Goal: Task Accomplishment & Management: Complete application form

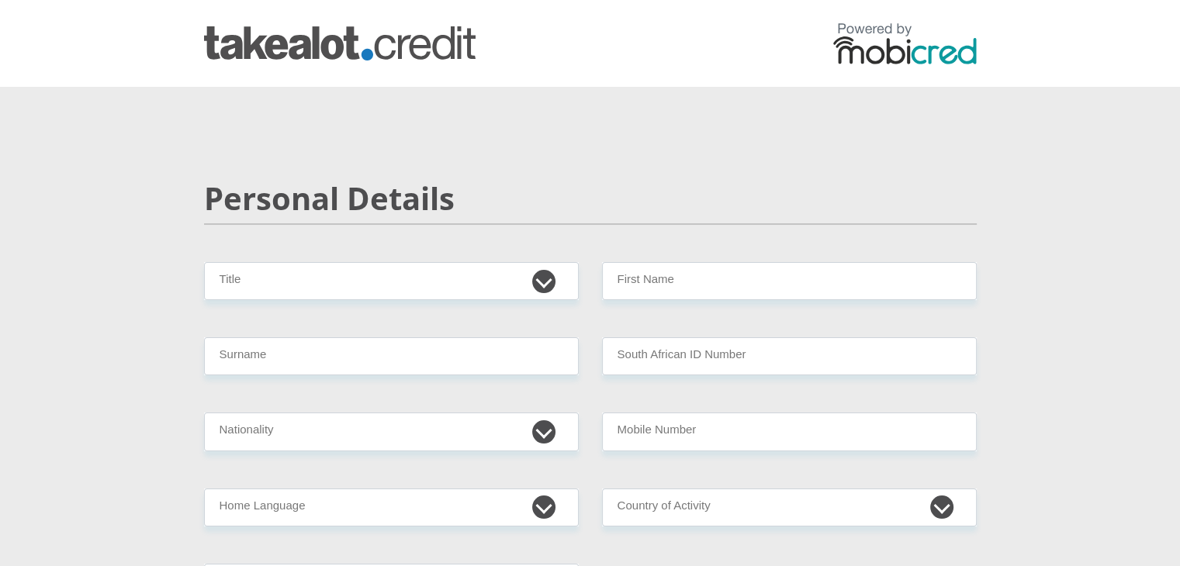
select select "Ms"
click at [204, 262] on select "Mr Ms Mrs Dr [PERSON_NAME]" at bounding box center [391, 281] width 375 height 38
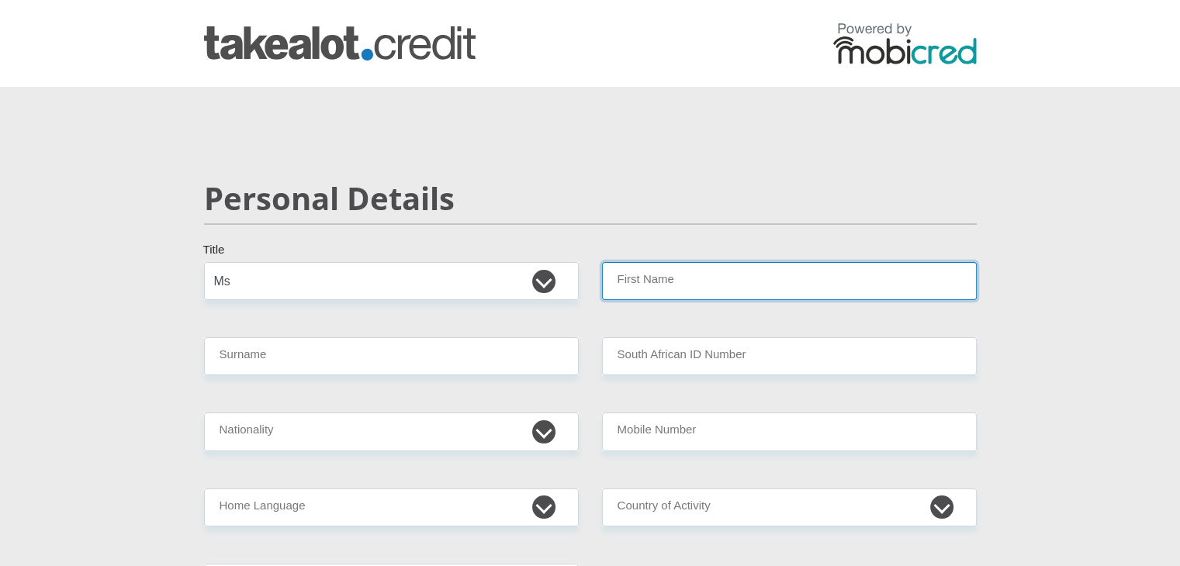
click at [662, 274] on input "First Name" at bounding box center [789, 281] width 375 height 38
type input "SARASVATHIE"
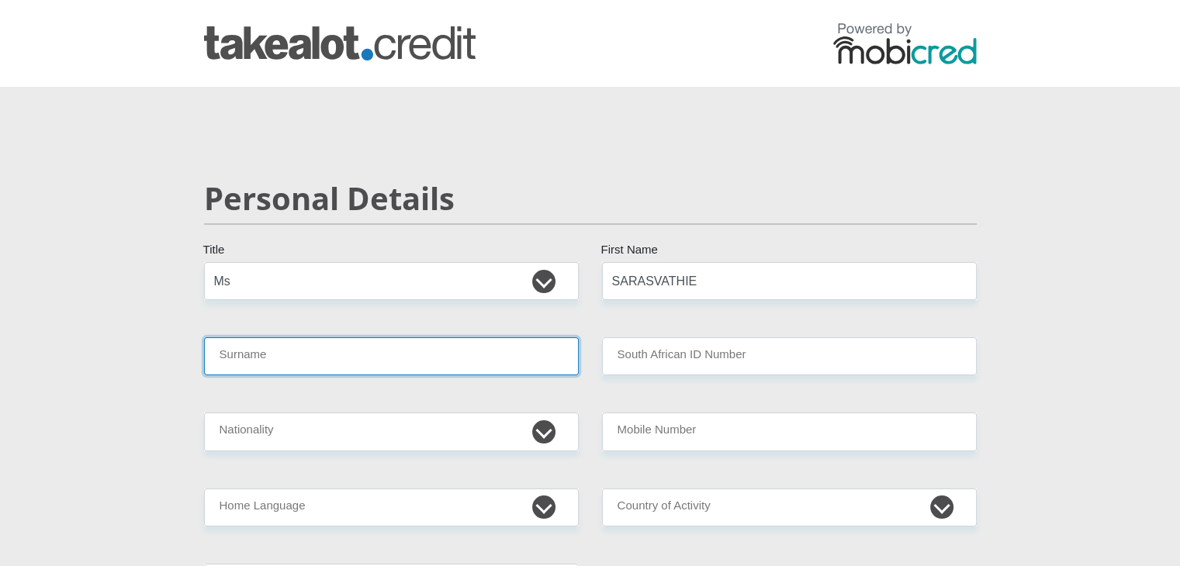
click at [419, 365] on input "Surname" at bounding box center [391, 356] width 375 height 38
type input "REDDI"
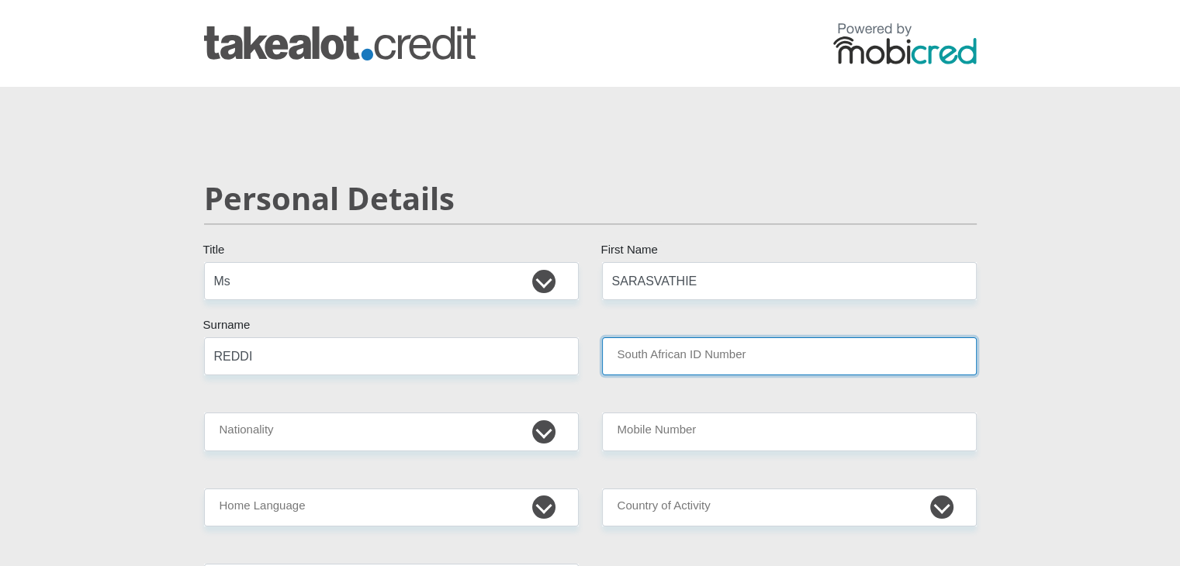
click at [674, 344] on input "South African ID Number" at bounding box center [789, 356] width 375 height 38
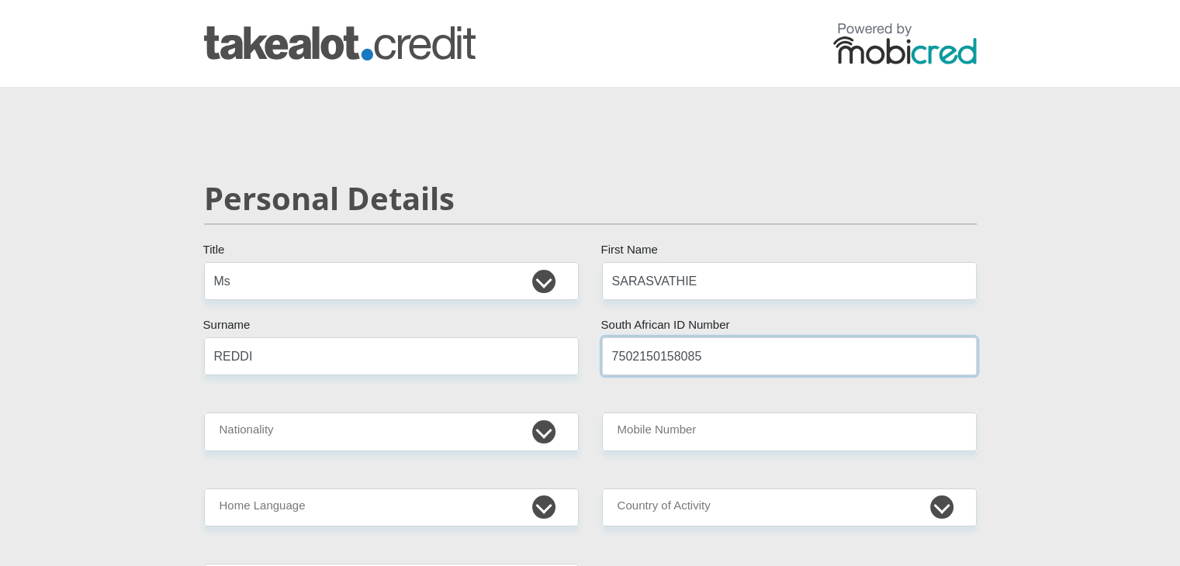
type input "7502150158085"
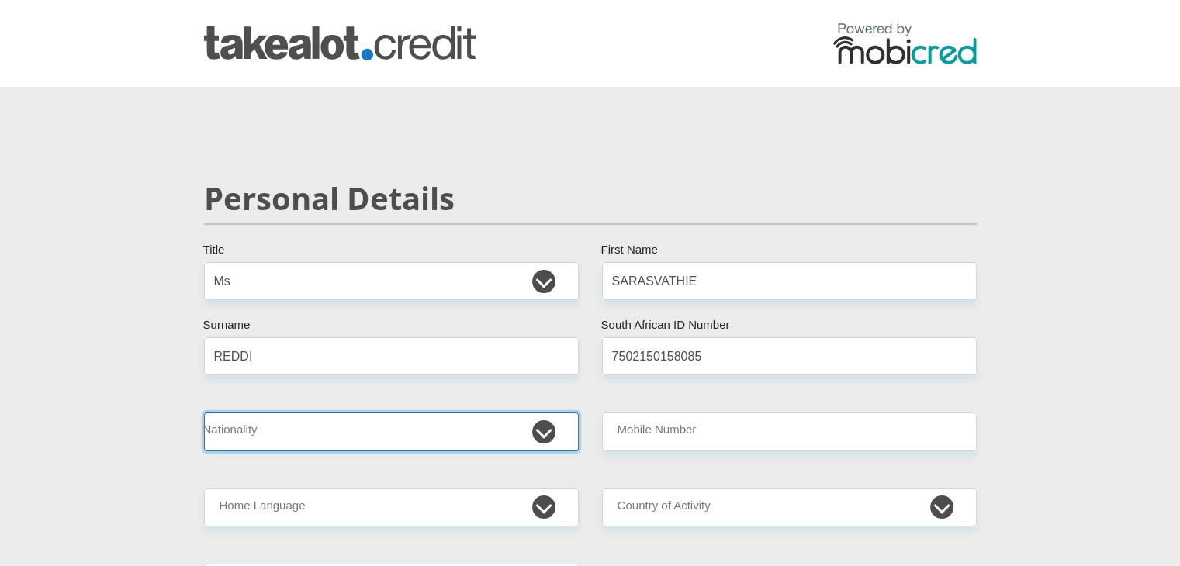
click at [377, 432] on select "[GEOGRAPHIC_DATA] [GEOGRAPHIC_DATA] [GEOGRAPHIC_DATA] [GEOGRAPHIC_DATA] [GEOGRA…" at bounding box center [391, 432] width 375 height 38
select select "ZAF"
click at [204, 413] on select "[GEOGRAPHIC_DATA] [GEOGRAPHIC_DATA] [GEOGRAPHIC_DATA] [GEOGRAPHIC_DATA] [GEOGRA…" at bounding box center [391, 432] width 375 height 38
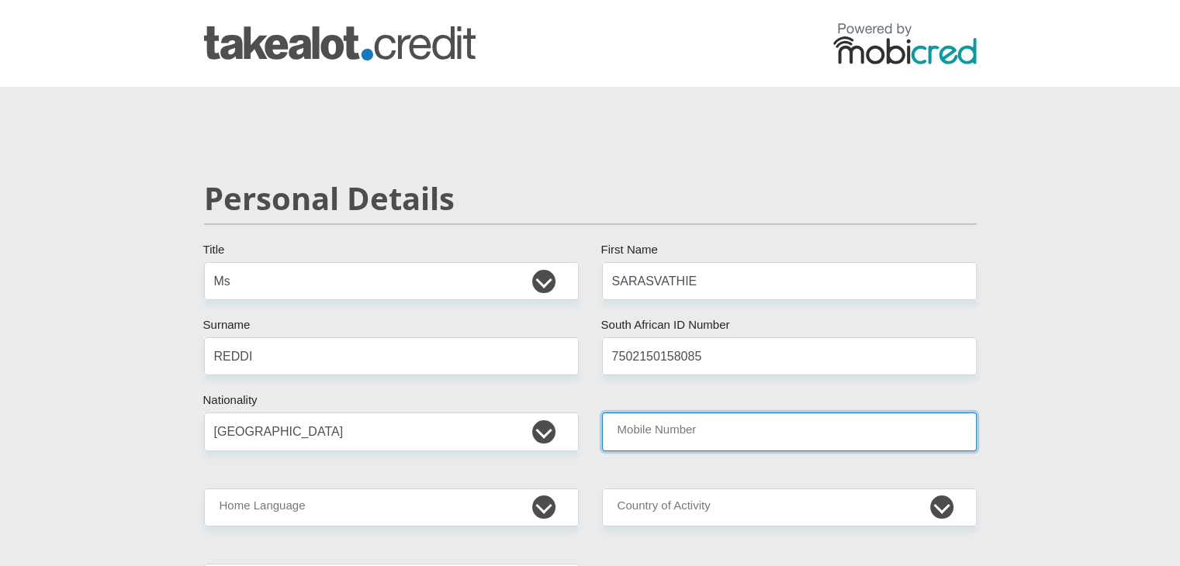
click at [670, 429] on input "Mobile Number" at bounding box center [789, 432] width 375 height 38
type input "0610086301"
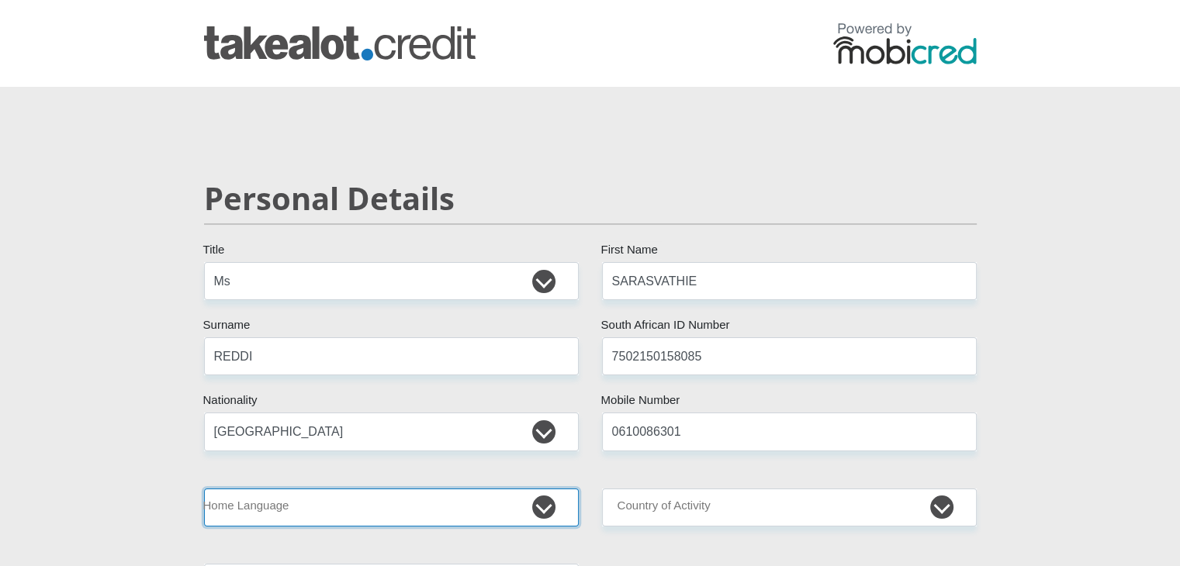
click at [302, 507] on select "Afrikaans English Sepedi South Ndebele Southern Sotho Swati Tsonga Tswana Venda…" at bounding box center [391, 508] width 375 height 38
select select "eng"
click at [204, 489] on select "Afrikaans English Sepedi South Ndebele Southern Sotho Swati Tsonga Tswana Venda…" at bounding box center [391, 508] width 375 height 38
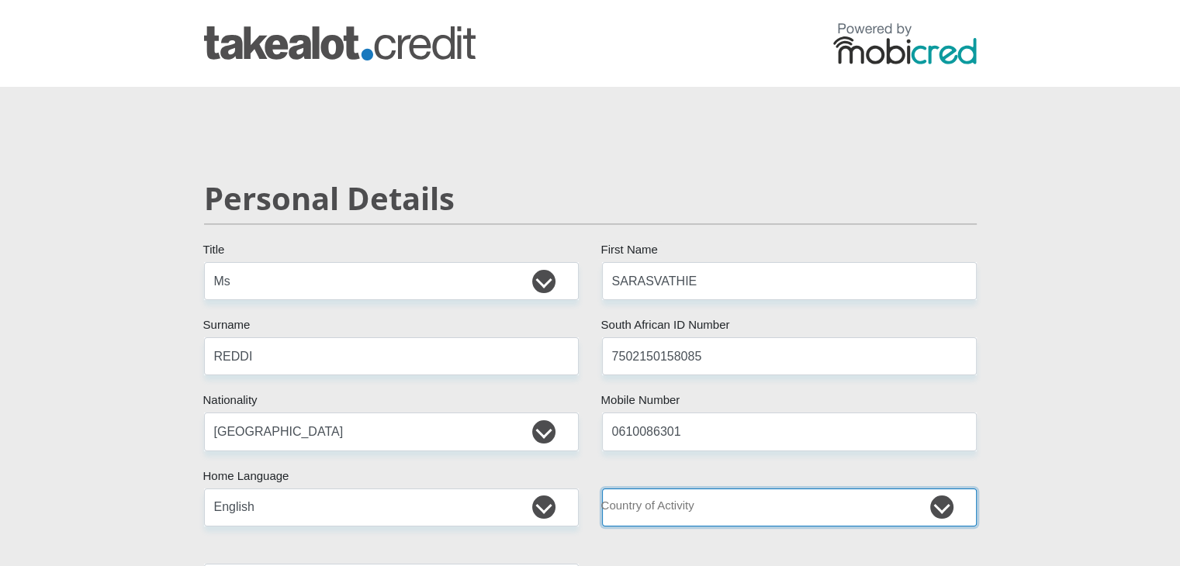
click at [716, 508] on select "[GEOGRAPHIC_DATA] [GEOGRAPHIC_DATA] [GEOGRAPHIC_DATA] [GEOGRAPHIC_DATA] [GEOGRA…" at bounding box center [789, 508] width 375 height 38
select select "ZAF"
click at [602, 489] on select "[GEOGRAPHIC_DATA] [GEOGRAPHIC_DATA] [GEOGRAPHIC_DATA] [GEOGRAPHIC_DATA] [GEOGRA…" at bounding box center [789, 508] width 375 height 38
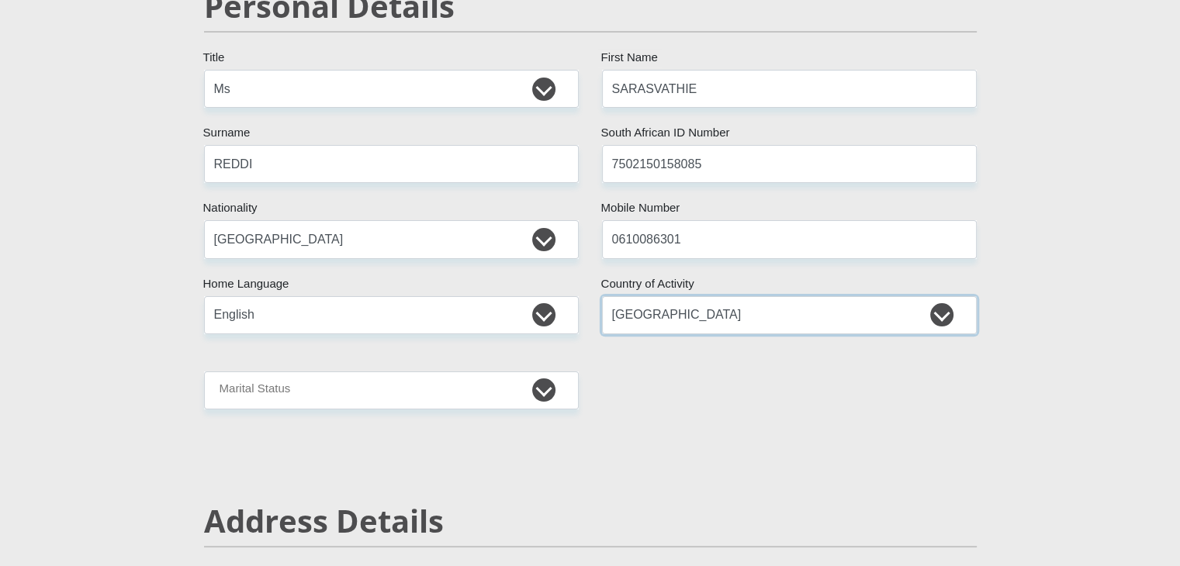
scroll to position [203, 0]
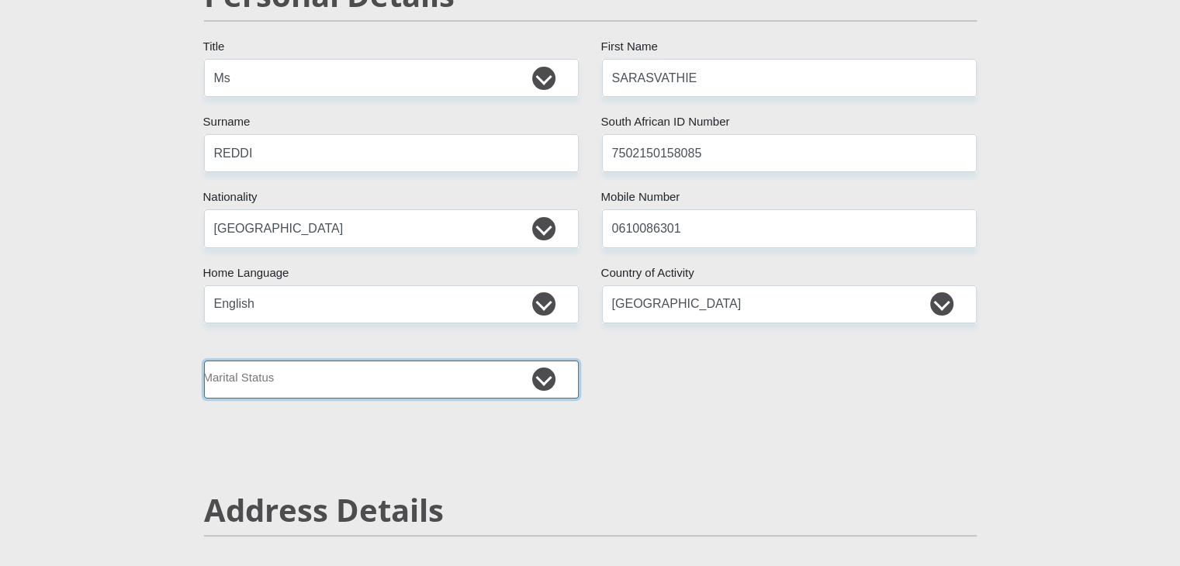
click at [549, 379] on select "Married ANC Single Divorced Widowed Married COP or Customary Law" at bounding box center [391, 380] width 375 height 38
select select "2"
click at [204, 361] on select "Married ANC Single Divorced Widowed Married COP or Customary Law" at bounding box center [391, 380] width 375 height 38
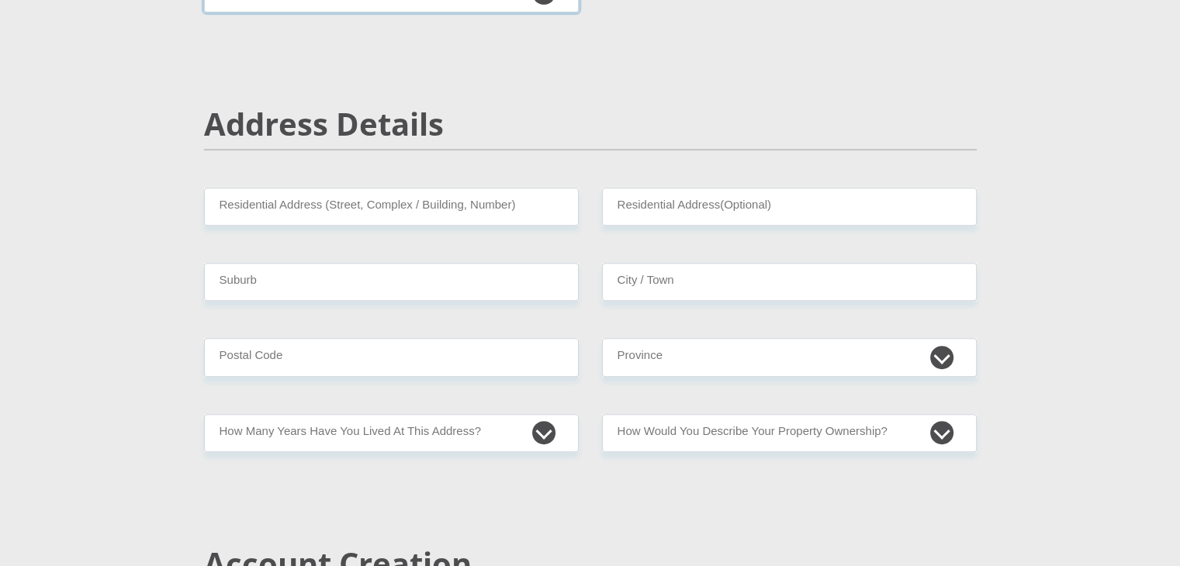
scroll to position [607, 0]
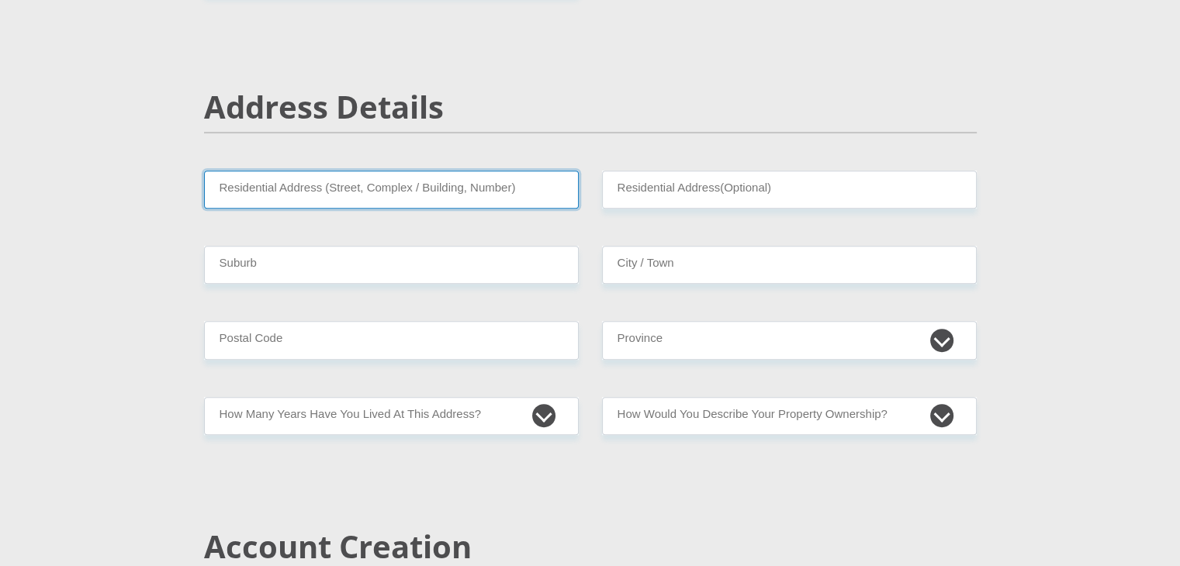
click at [299, 192] on input "Residential Address (Street, Complex / Building, Number)" at bounding box center [391, 190] width 375 height 38
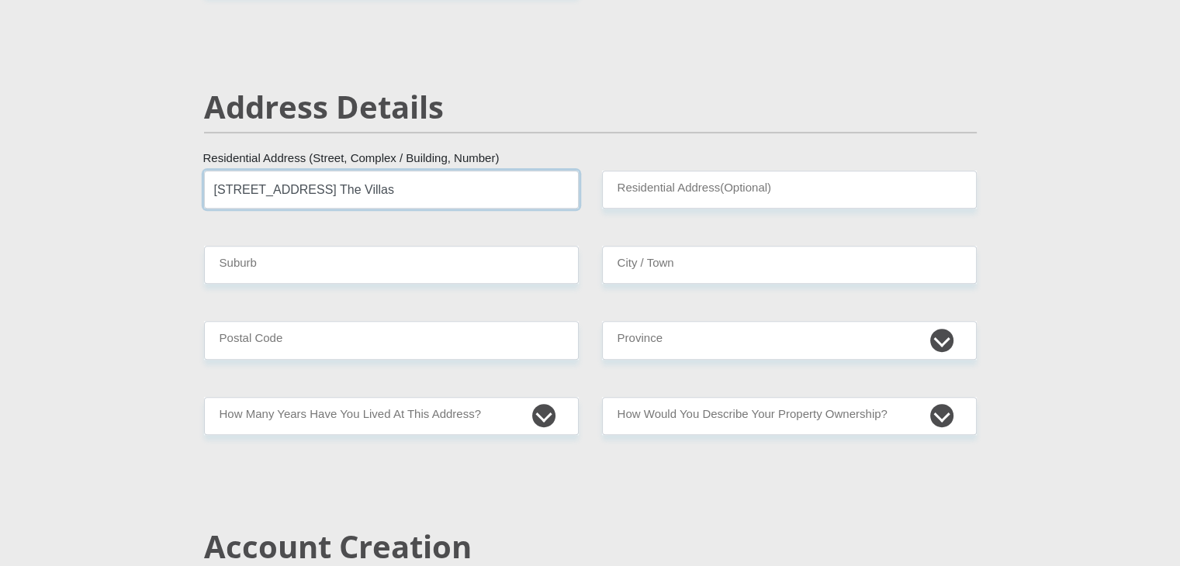
type input "[STREET_ADDRESS] The Villas"
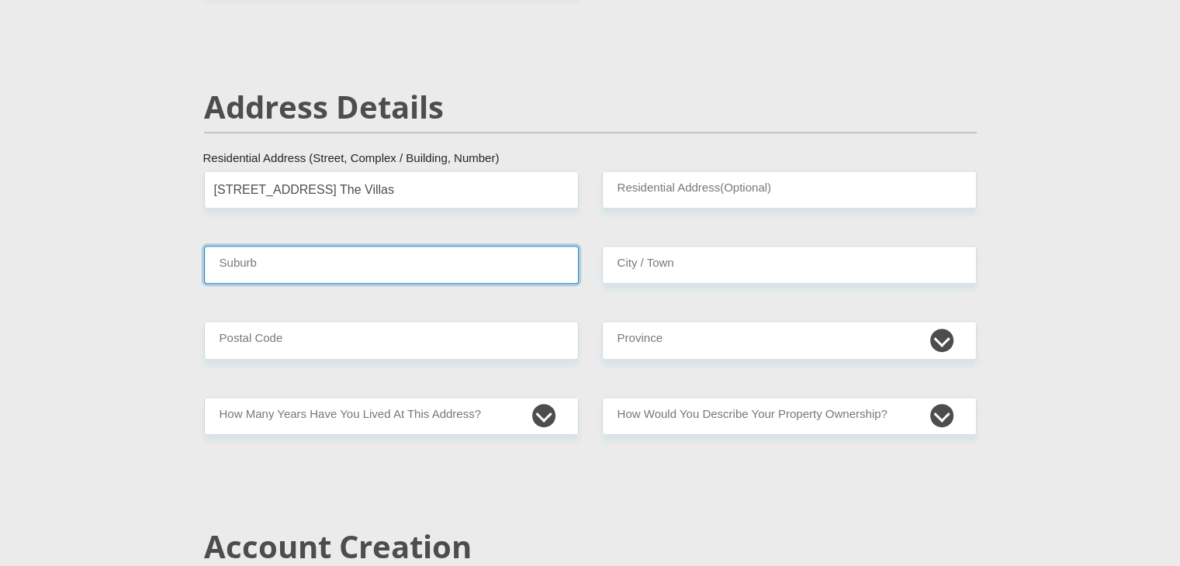
click at [348, 255] on input "Suburb" at bounding box center [391, 265] width 375 height 38
type input "Benoni"
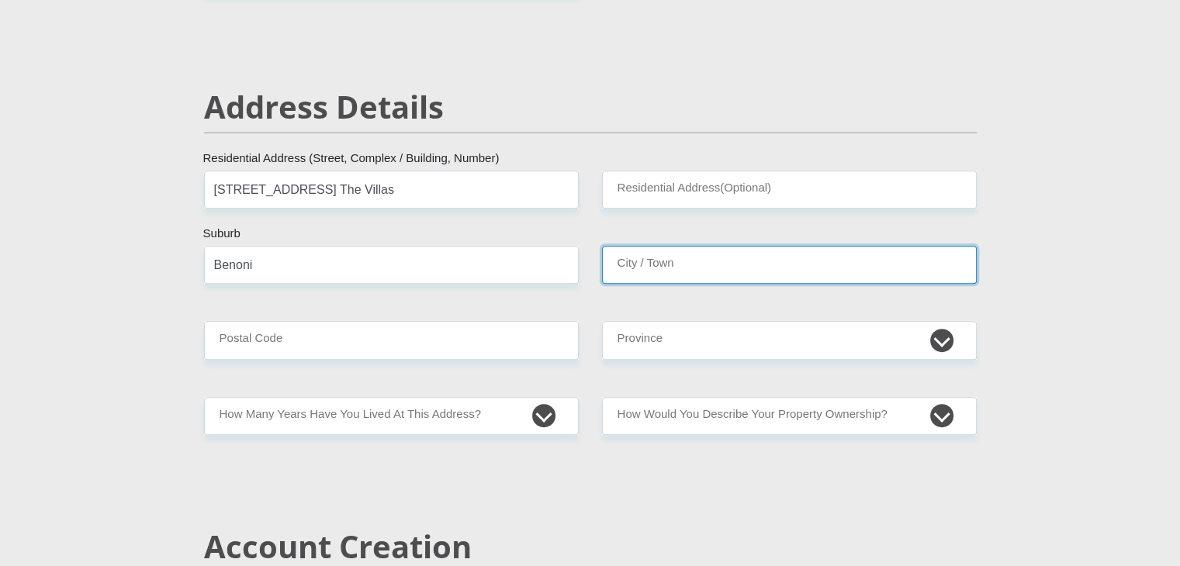
click at [752, 266] on input "City / Town" at bounding box center [789, 265] width 375 height 38
type input "g"
drag, startPoint x: 611, startPoint y: 264, endPoint x: 770, endPoint y: 275, distance: 158.6
click at [613, 264] on input "gAUTENG" at bounding box center [789, 265] width 375 height 38
type input "GAUTENG"
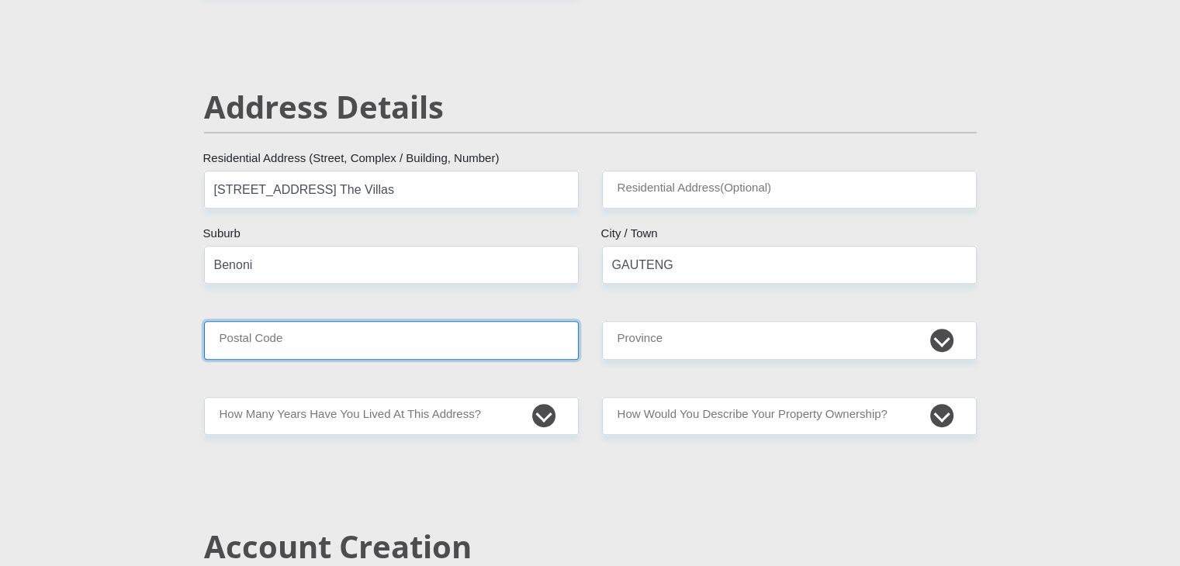
click at [232, 334] on input "Postal Code" at bounding box center [391, 340] width 375 height 38
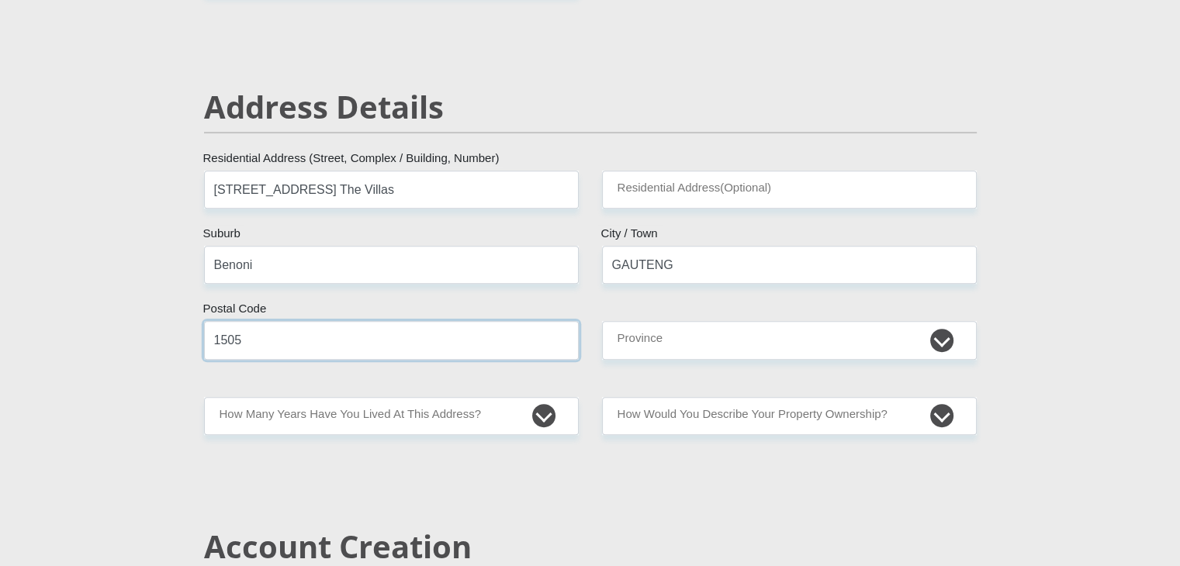
type input "1505"
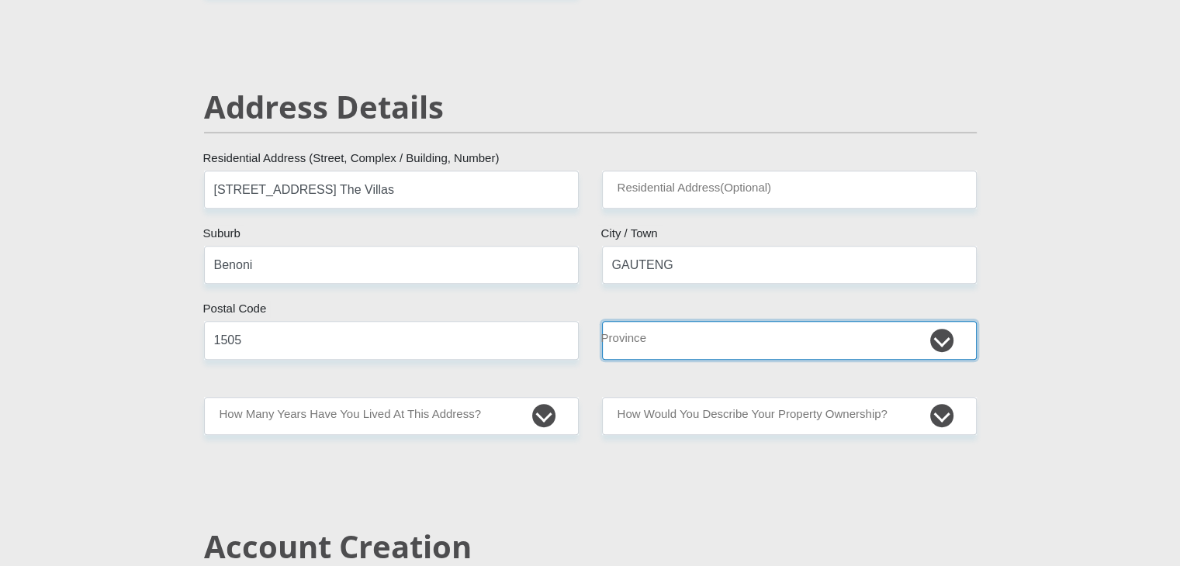
click at [693, 337] on select "Eastern Cape Free State [GEOGRAPHIC_DATA] [GEOGRAPHIC_DATA][DATE] [GEOGRAPHIC_D…" at bounding box center [789, 340] width 375 height 38
select select "Gauteng"
click at [602, 321] on select "Eastern Cape Free State [GEOGRAPHIC_DATA] [GEOGRAPHIC_DATA][DATE] [GEOGRAPHIC_D…" at bounding box center [789, 340] width 375 height 38
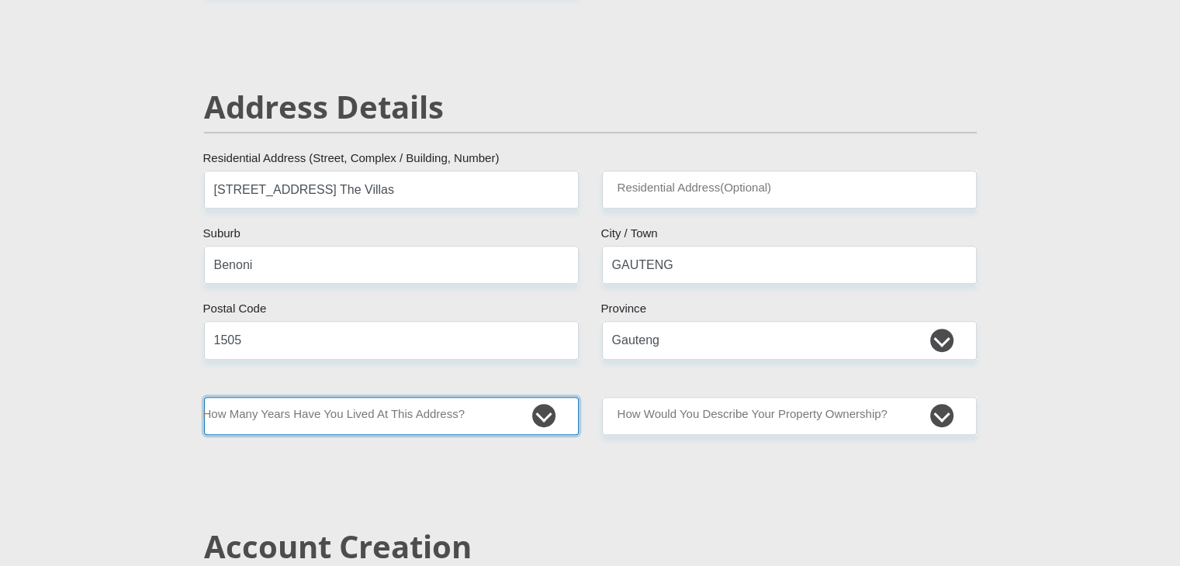
click at [531, 410] on select "less than 1 year 1-3 years 3-5 years 5+ years" at bounding box center [391, 416] width 375 height 38
select select "2"
click at [204, 397] on select "less than 1 year 1-3 years 3-5 years 5+ years" at bounding box center [391, 416] width 375 height 38
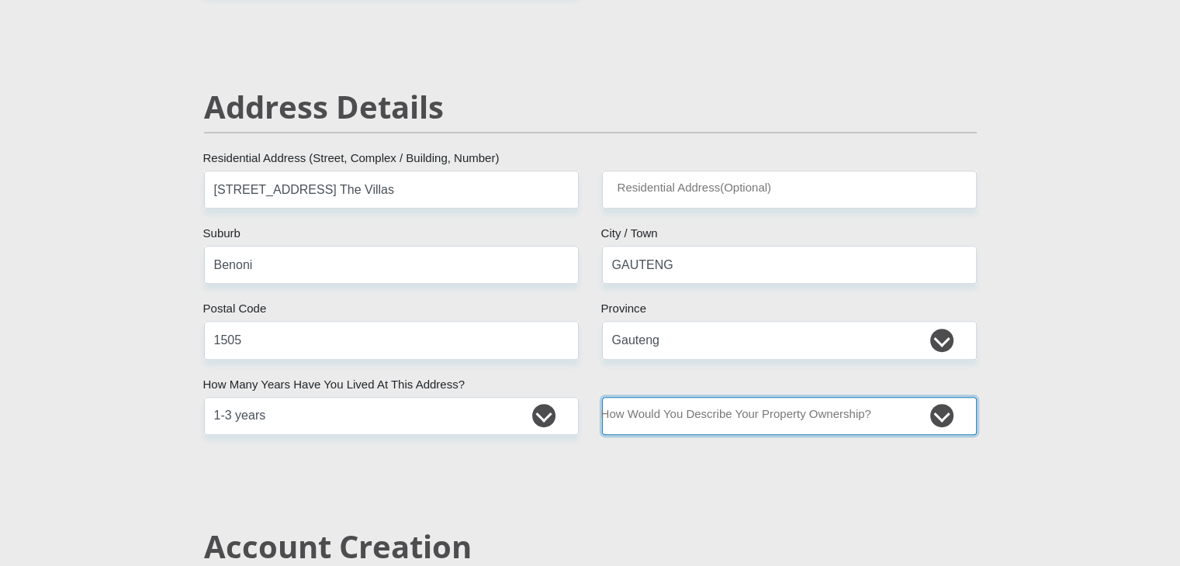
click at [920, 407] on select "Owned Rented Family Owned Company Dwelling" at bounding box center [789, 416] width 375 height 38
select select "parents"
click at [602, 397] on select "Owned Rented Family Owned Company Dwelling" at bounding box center [789, 416] width 375 height 38
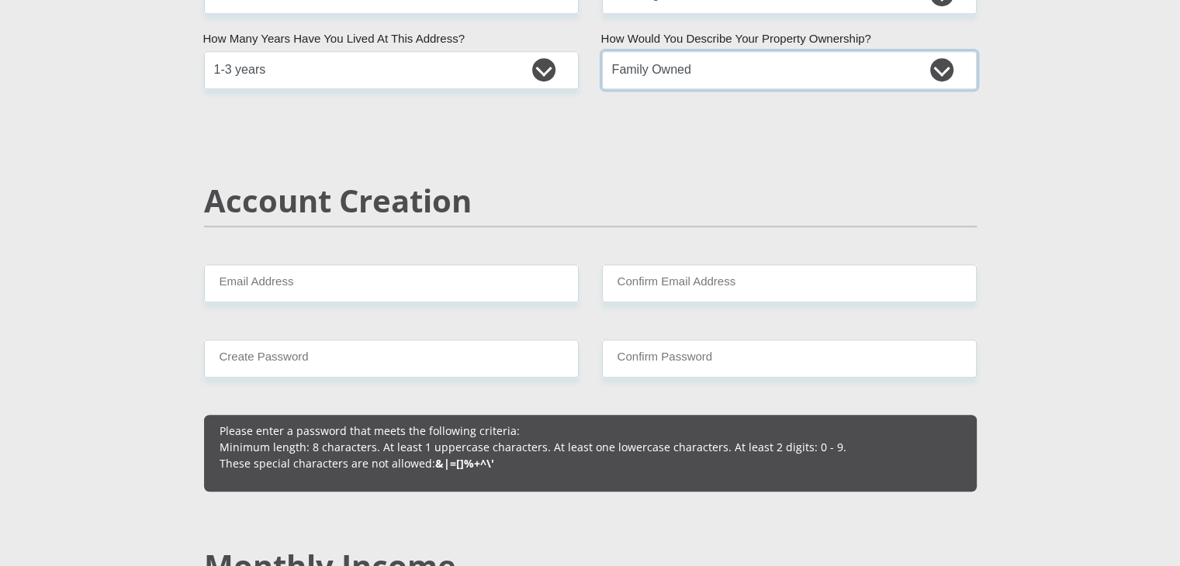
scroll to position [1061, 0]
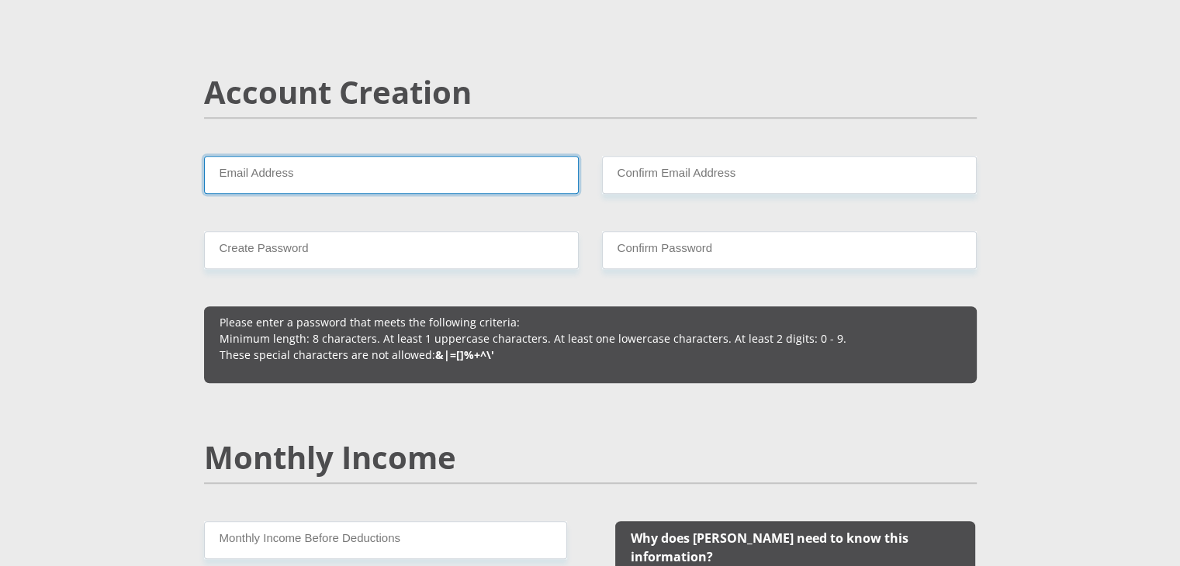
click at [360, 162] on input "Email Address" at bounding box center [391, 175] width 375 height 38
type input "[PERSON_NAME][EMAIL_ADDRESS][PERSON_NAME][DOMAIN_NAME]"
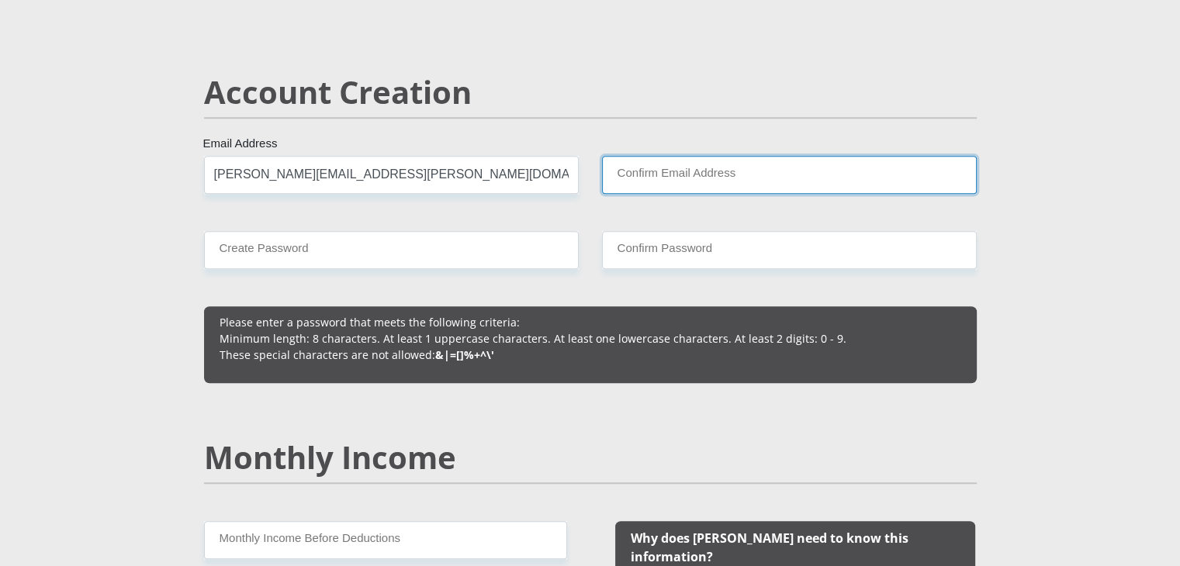
click at [703, 169] on input "Confirm Email Address" at bounding box center [789, 175] width 375 height 38
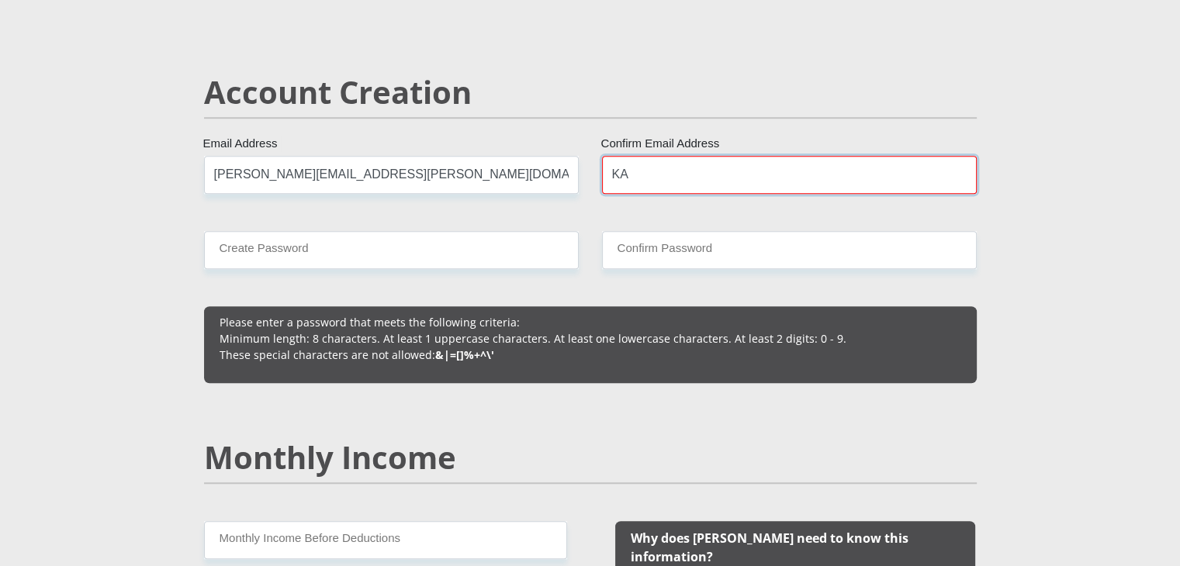
type input "K"
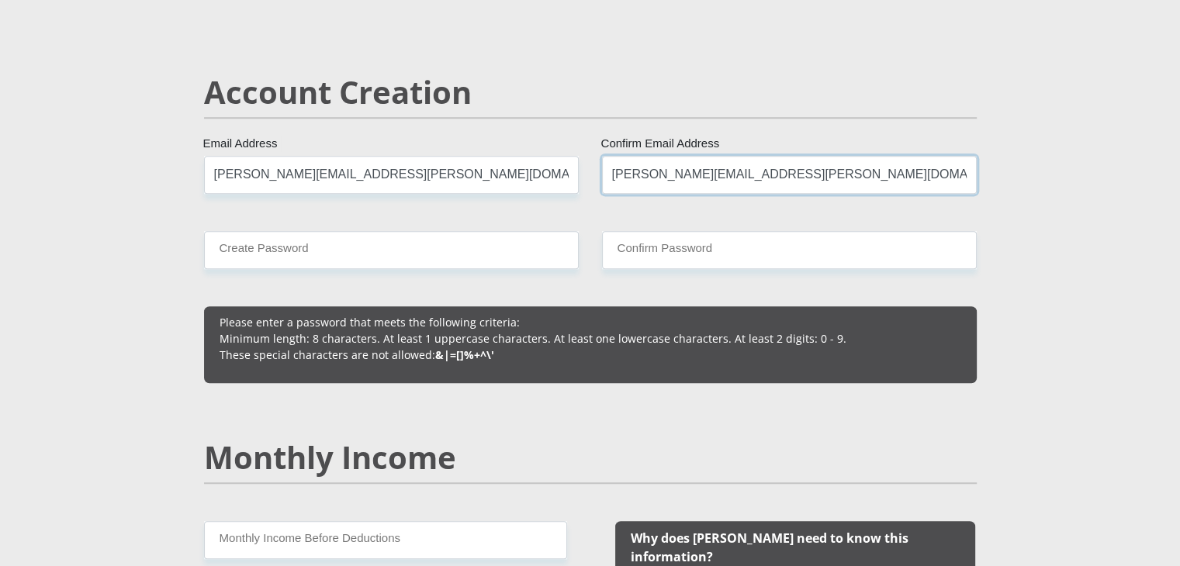
type input "[PERSON_NAME][EMAIL_ADDRESS][PERSON_NAME][DOMAIN_NAME]"
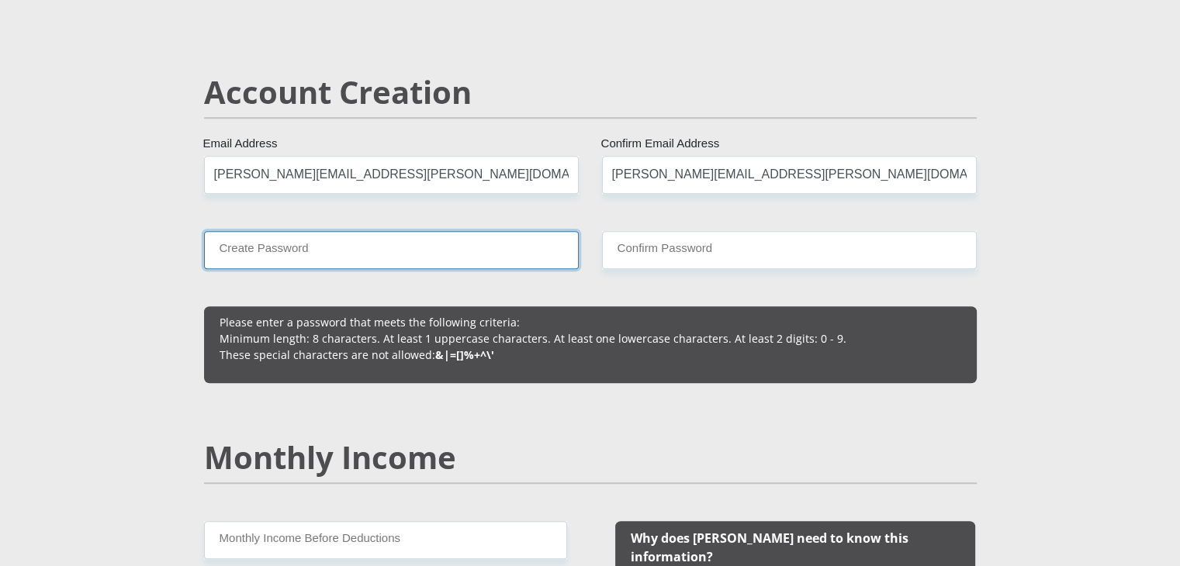
click at [309, 237] on input "Create Password" at bounding box center [391, 250] width 375 height 38
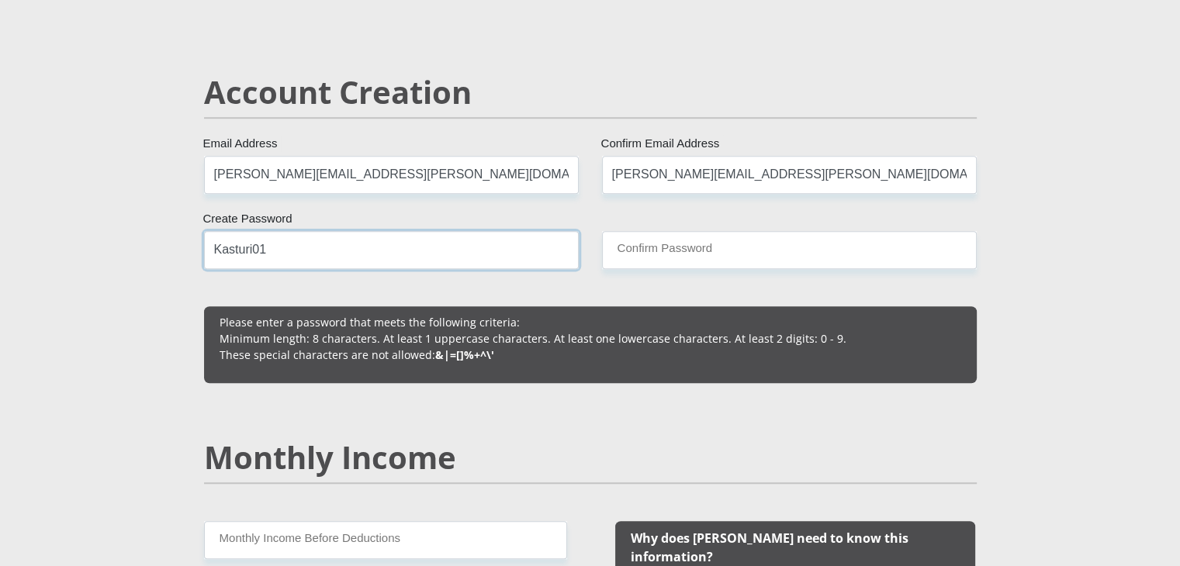
type input "Kasturi01"
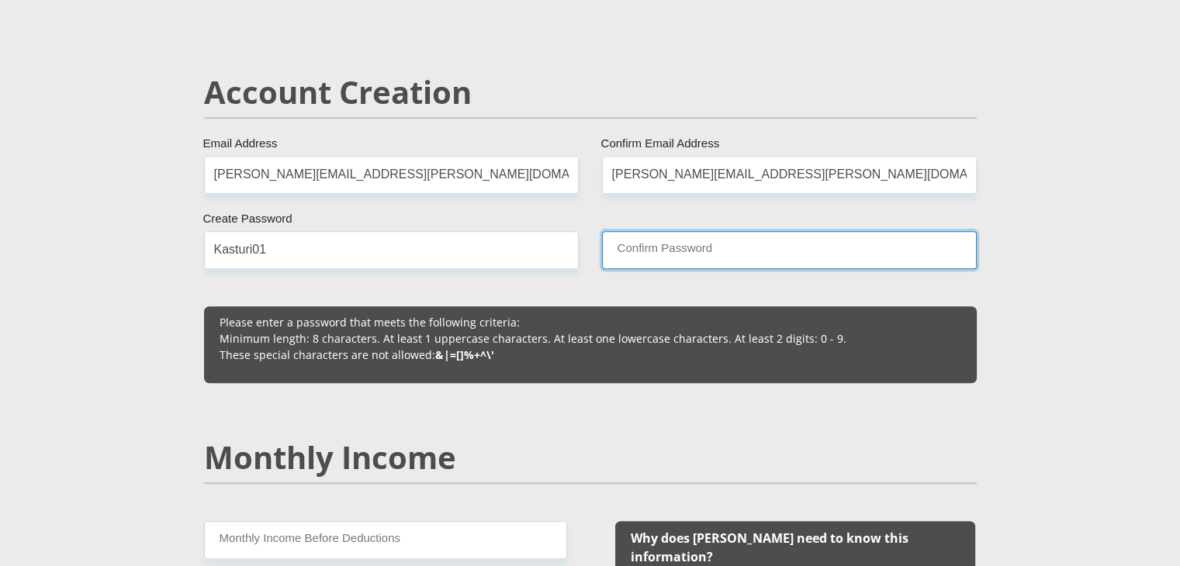
click at [665, 249] on input "Confirm Password" at bounding box center [789, 250] width 375 height 38
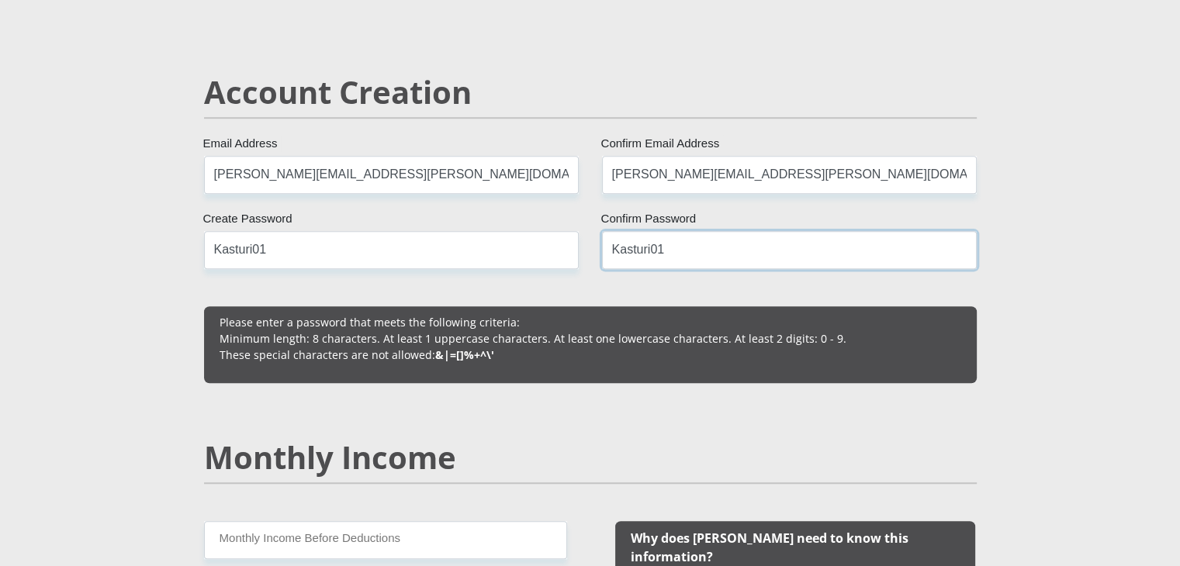
type input "Kasturi01"
click at [251, 250] on input "Kasturi01" at bounding box center [391, 250] width 375 height 38
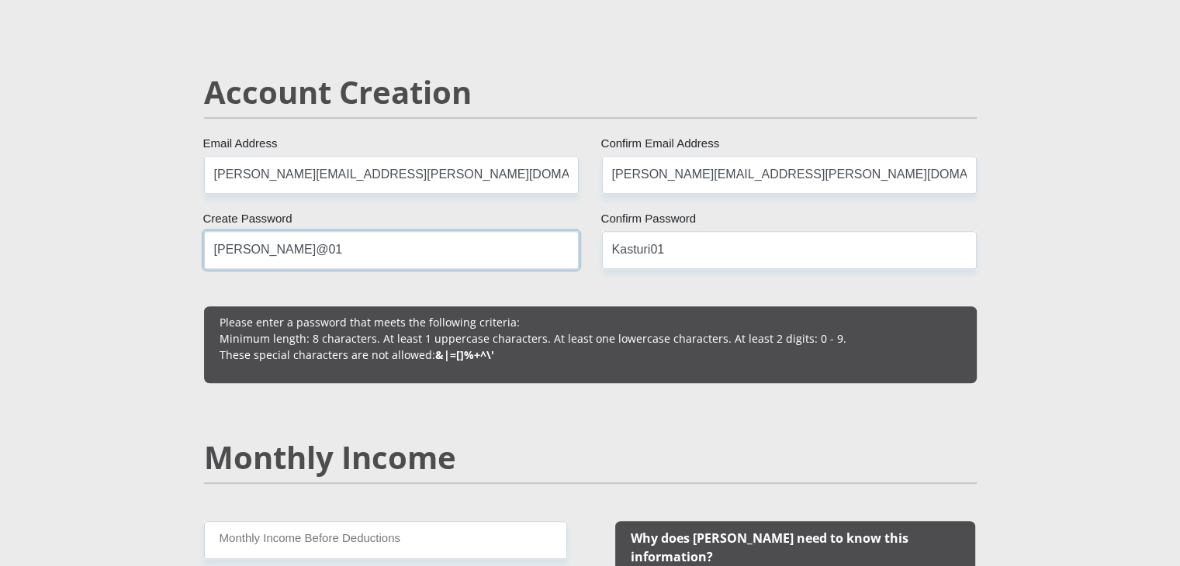
type input "[PERSON_NAME]@01"
click at [648, 246] on input "Kasturi01" at bounding box center [789, 250] width 375 height 38
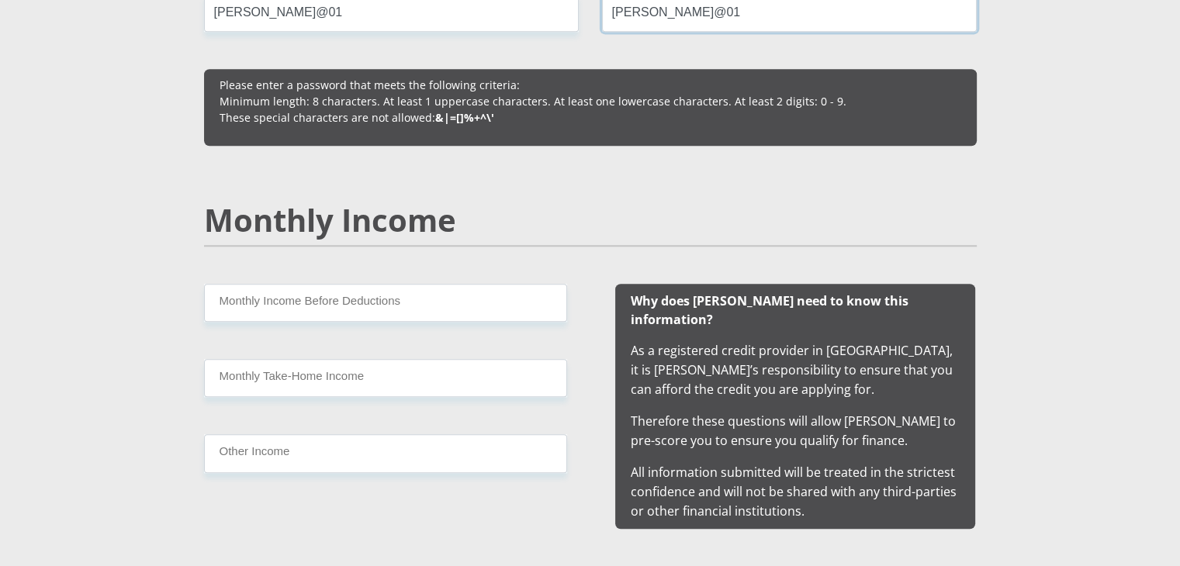
scroll to position [1350, 0]
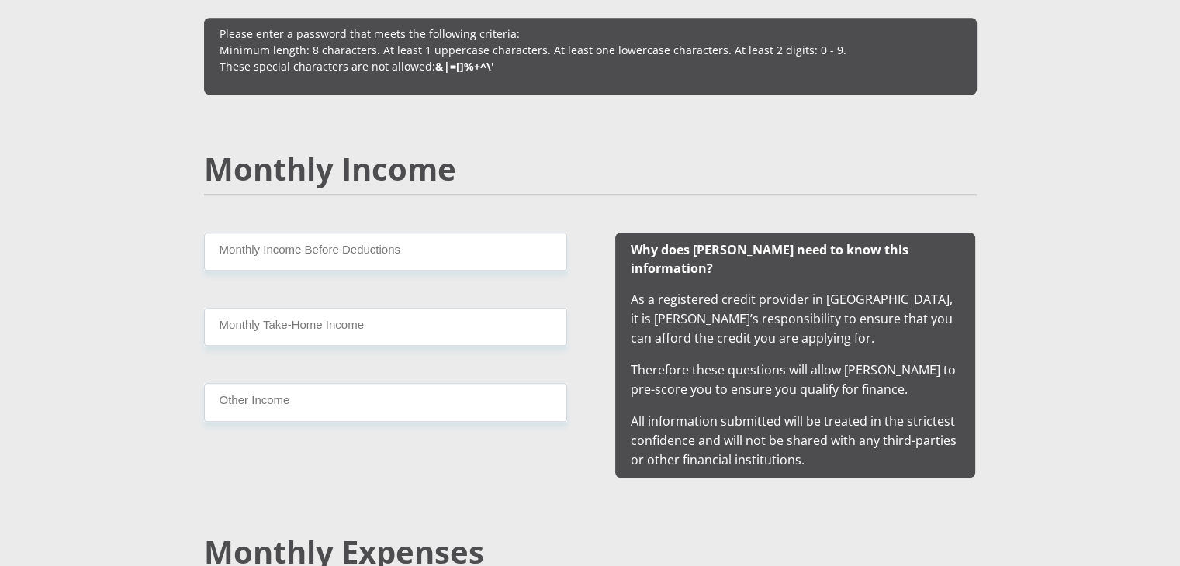
type input "[PERSON_NAME]@01"
drag, startPoint x: 379, startPoint y: 249, endPoint x: 372, endPoint y: 258, distance: 11.2
click at [376, 252] on input "Monthly Income Before Deductions" at bounding box center [385, 252] width 363 height 38
type input "34869"
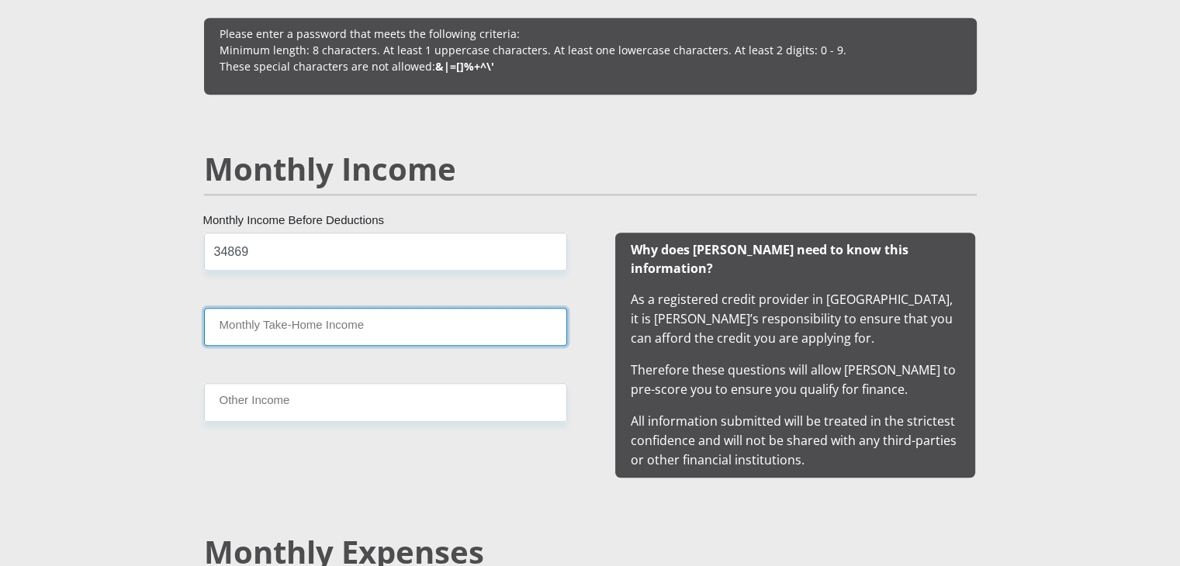
click at [304, 327] on input "Monthly Take-Home Income" at bounding box center [385, 327] width 363 height 38
type input "23689"
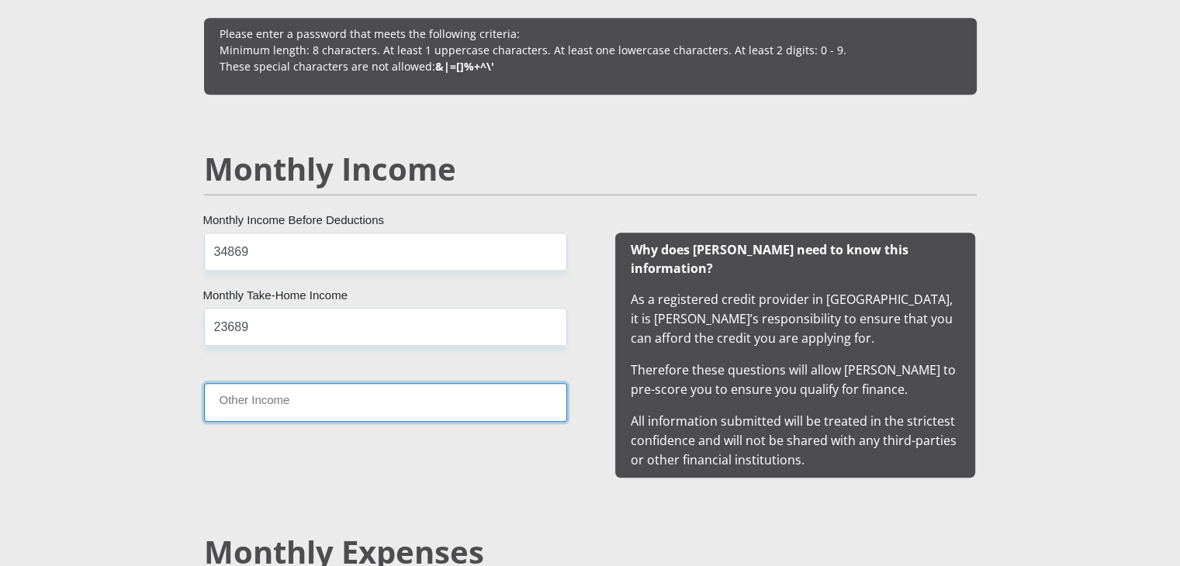
click at [253, 396] on input "Other Income" at bounding box center [385, 402] width 363 height 38
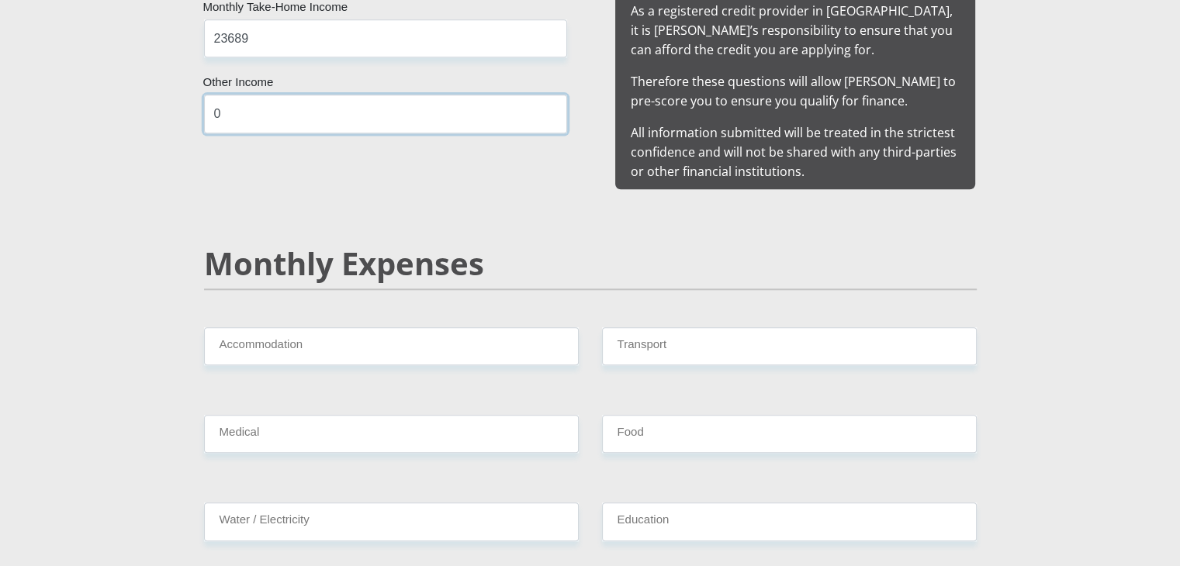
scroll to position [1645, 0]
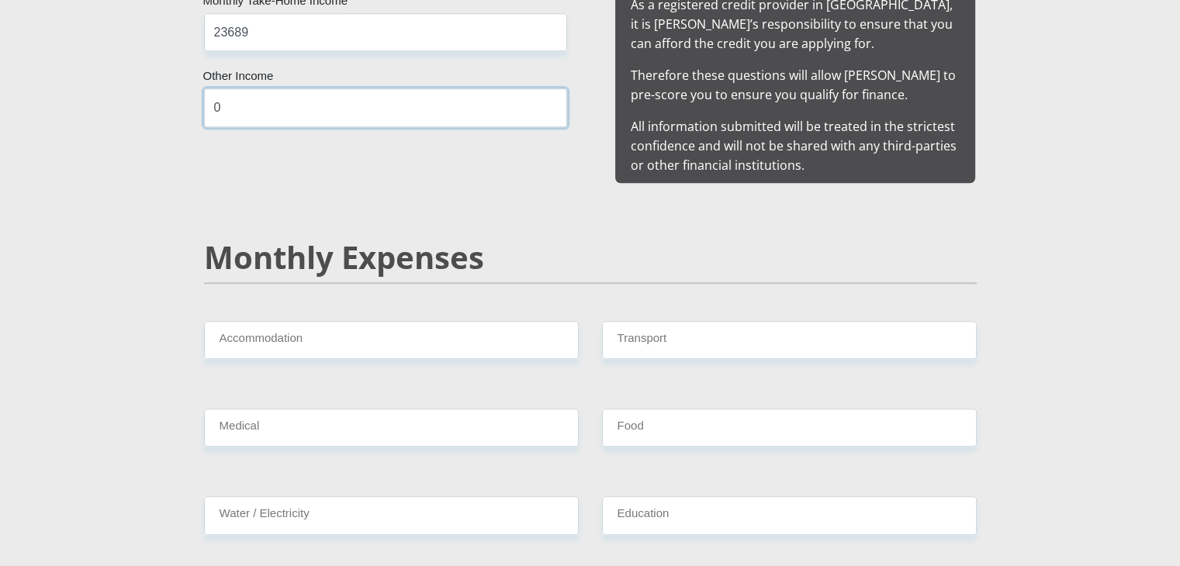
type input "0"
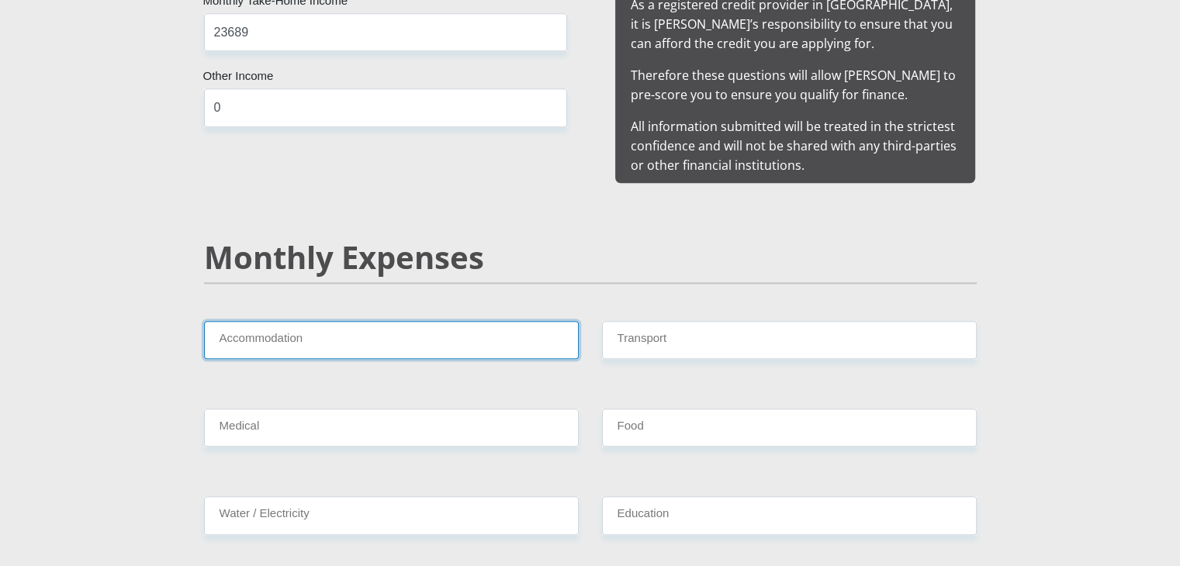
click at [417, 321] on input "Accommodation" at bounding box center [391, 340] width 375 height 38
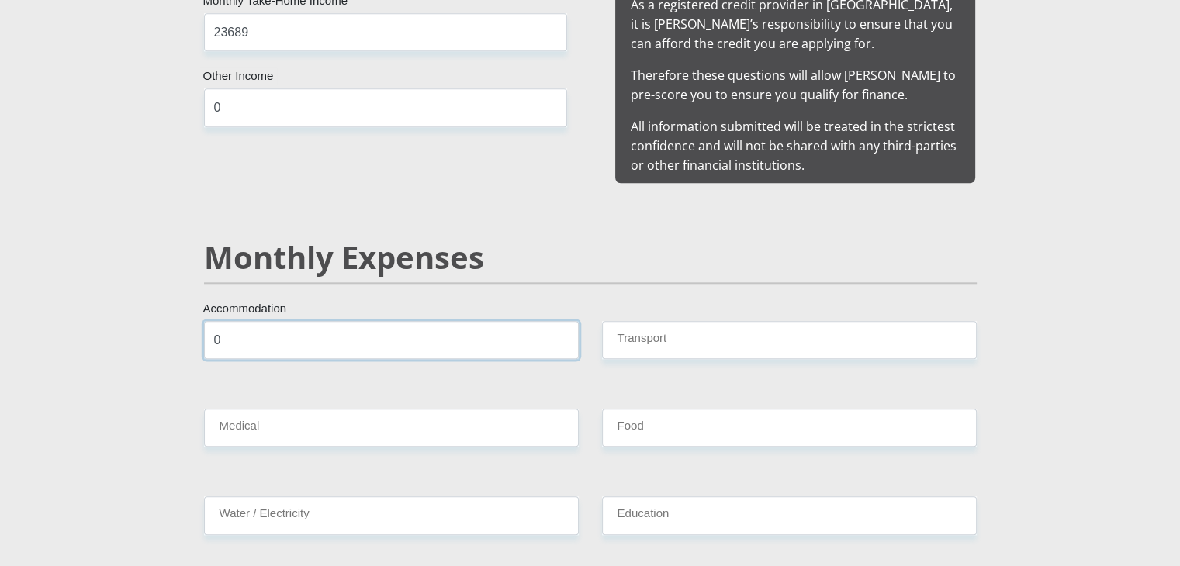
type input "0"
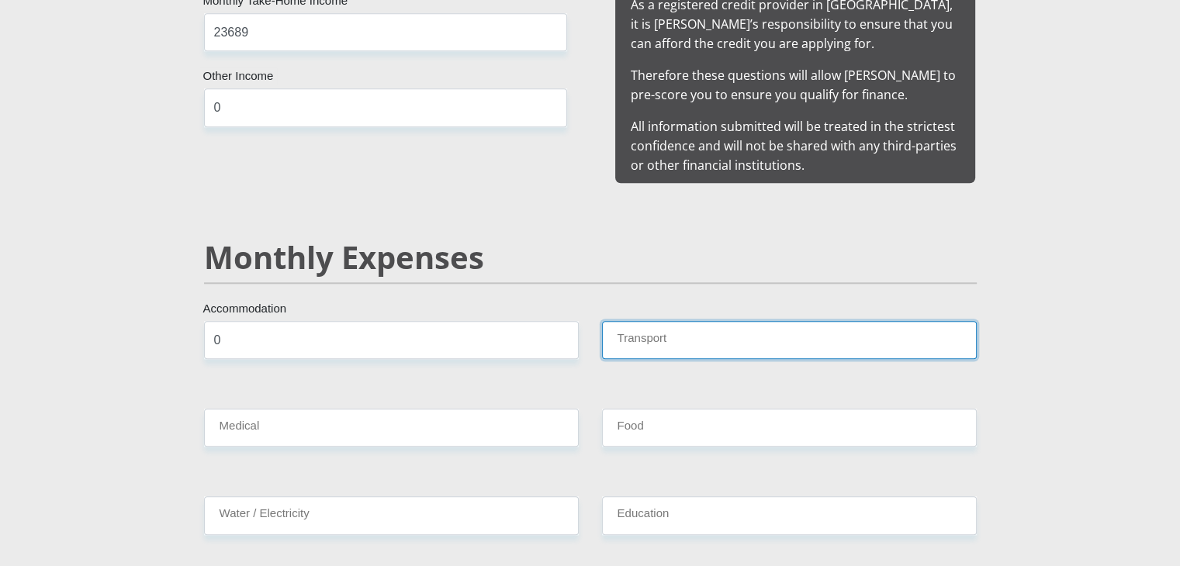
click at [644, 327] on input "Transport" at bounding box center [789, 340] width 375 height 38
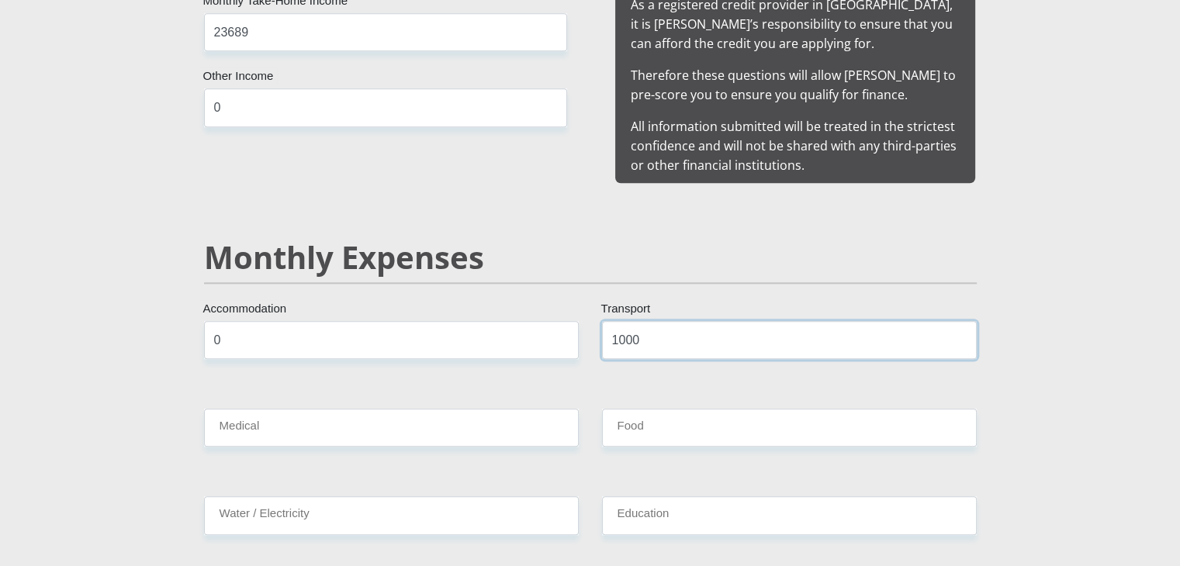
type input "1000"
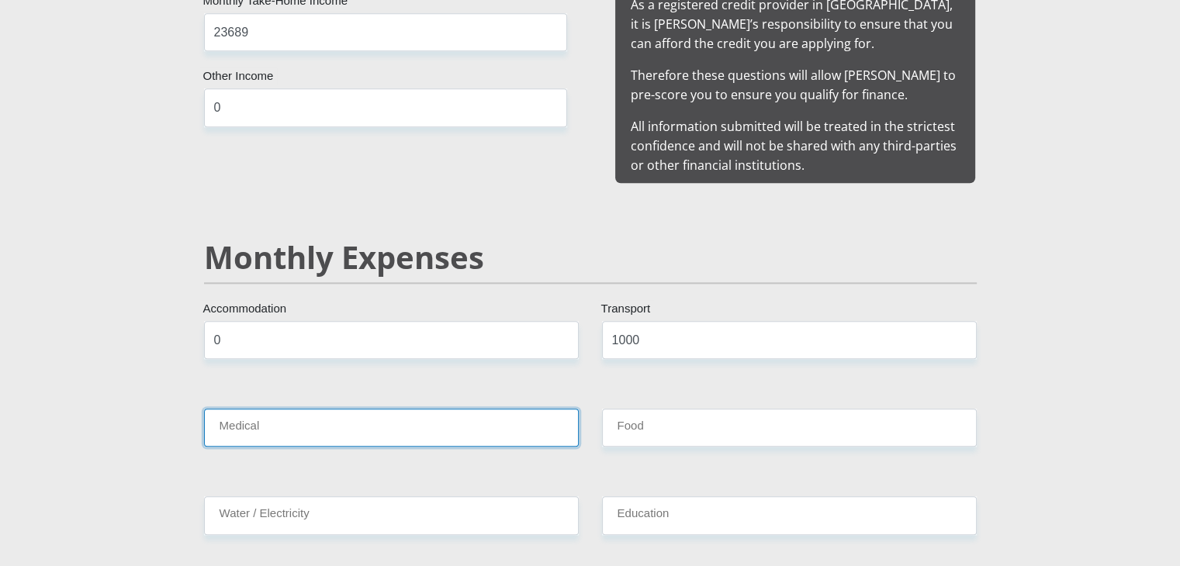
click at [249, 410] on input "Medical" at bounding box center [391, 428] width 375 height 38
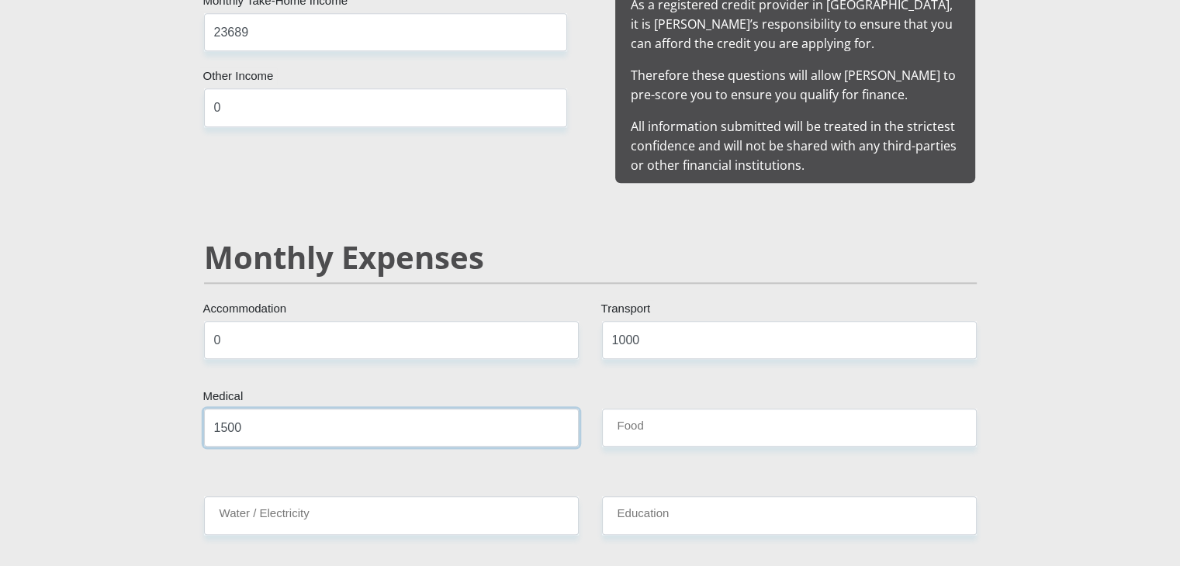
type input "1500"
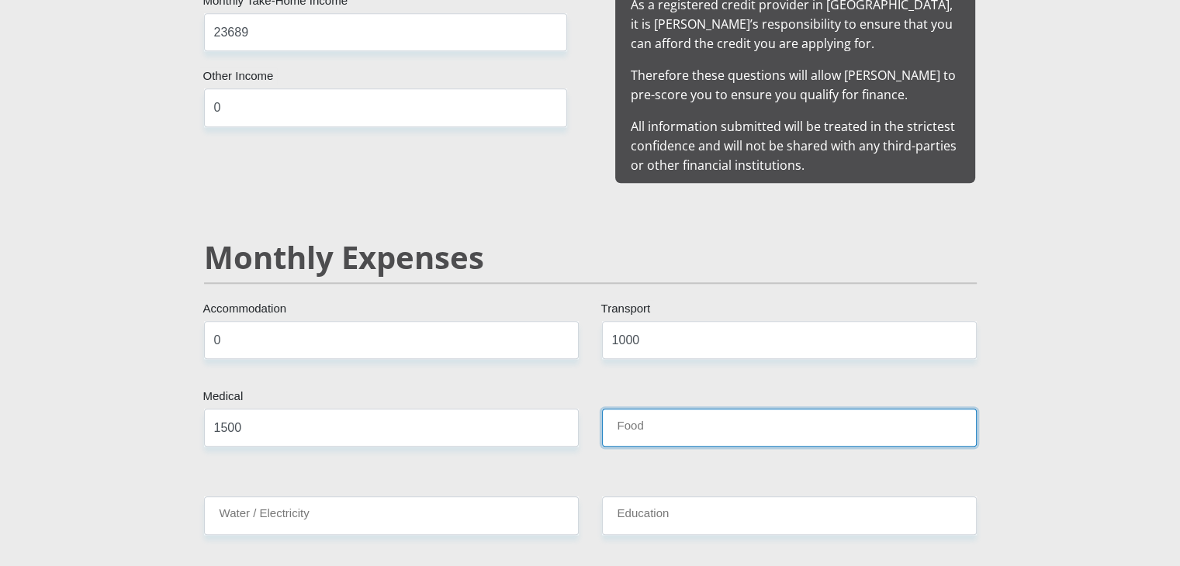
click at [656, 409] on input "Food" at bounding box center [789, 428] width 375 height 38
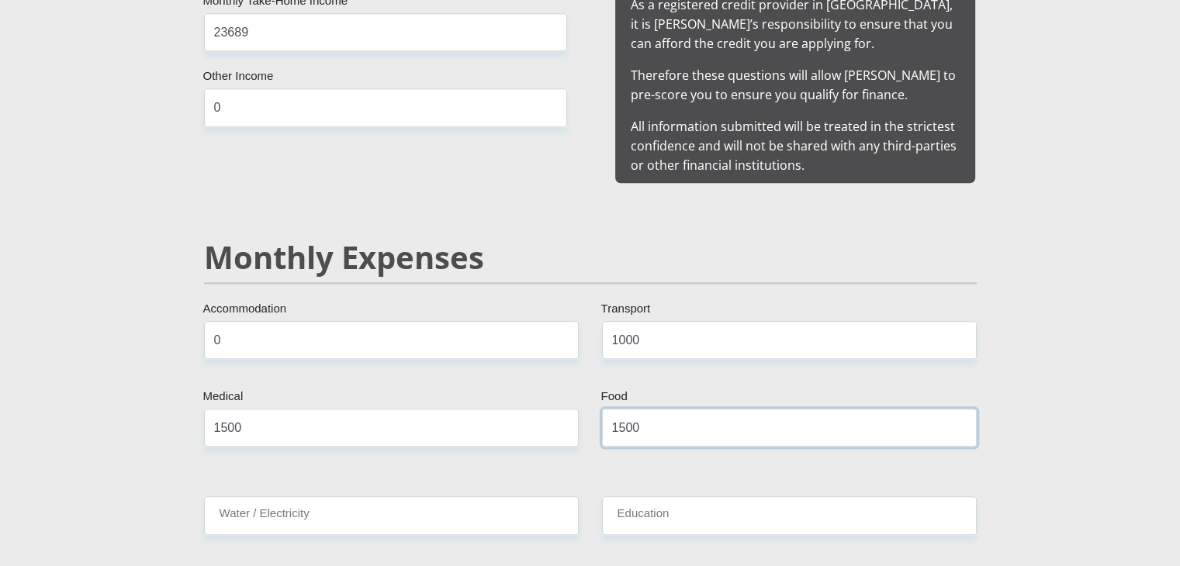
type input "1500"
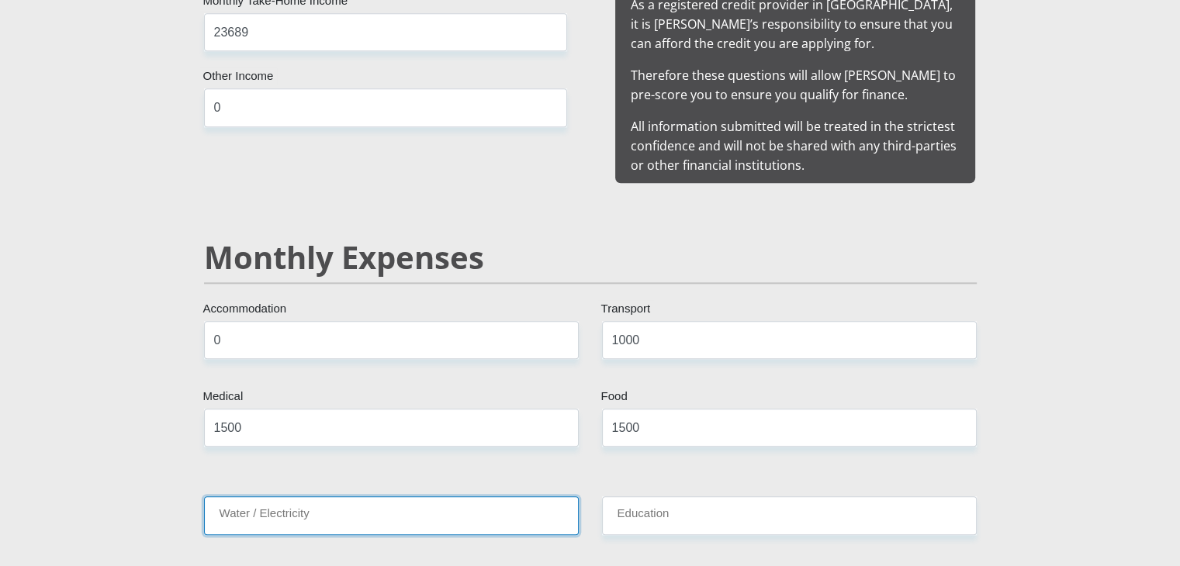
click at [262, 496] on input "Water / Electricity" at bounding box center [391, 515] width 375 height 38
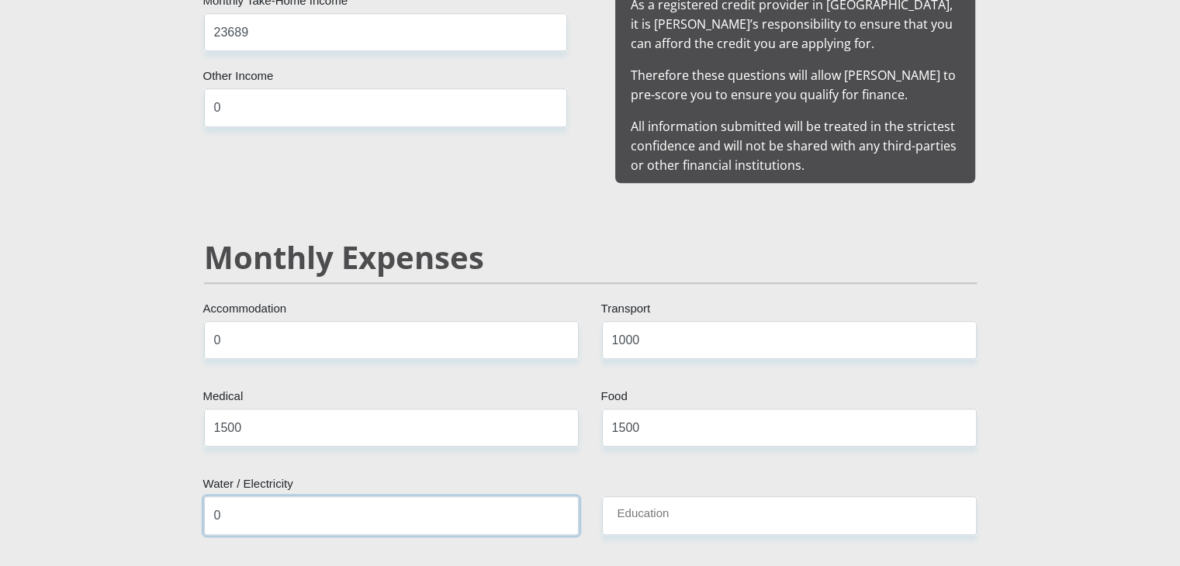
type input "0"
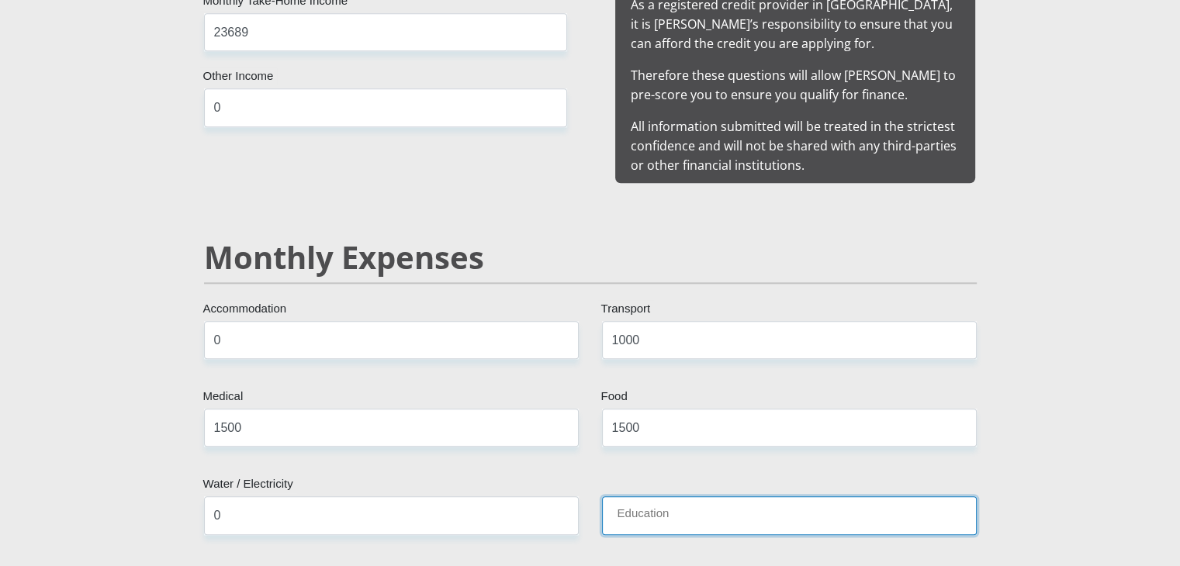
click at [642, 496] on input "Education" at bounding box center [789, 515] width 375 height 38
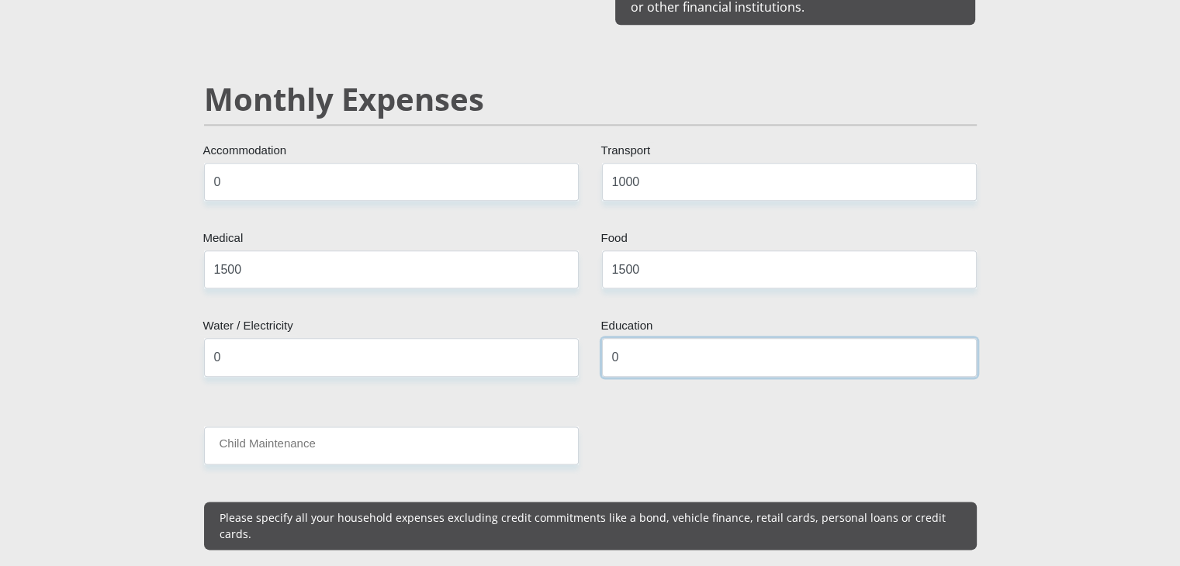
scroll to position [1814, 0]
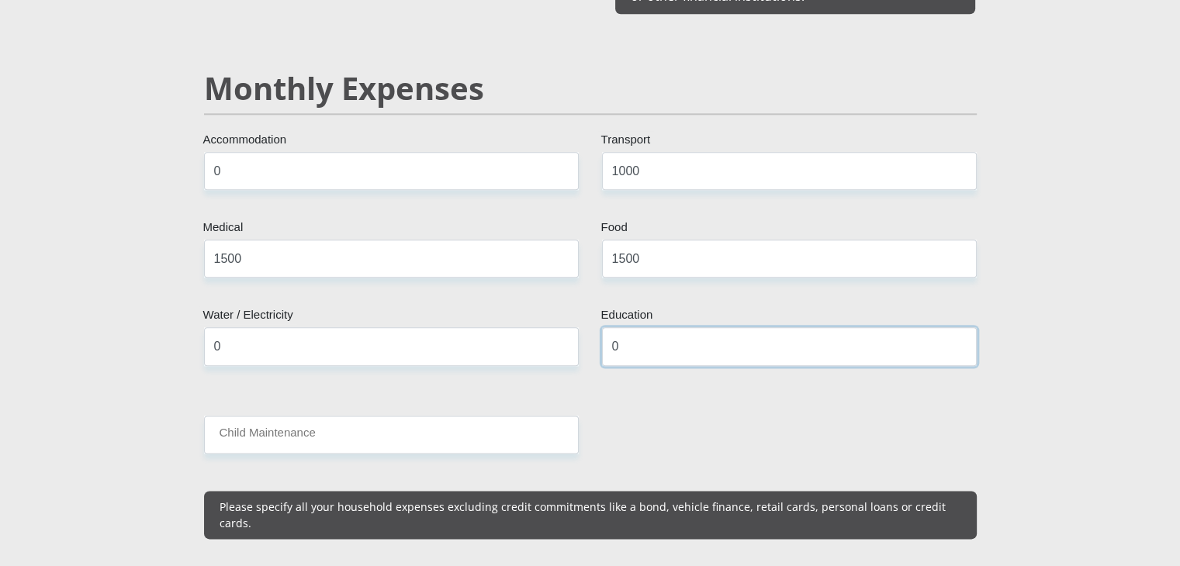
type input "0"
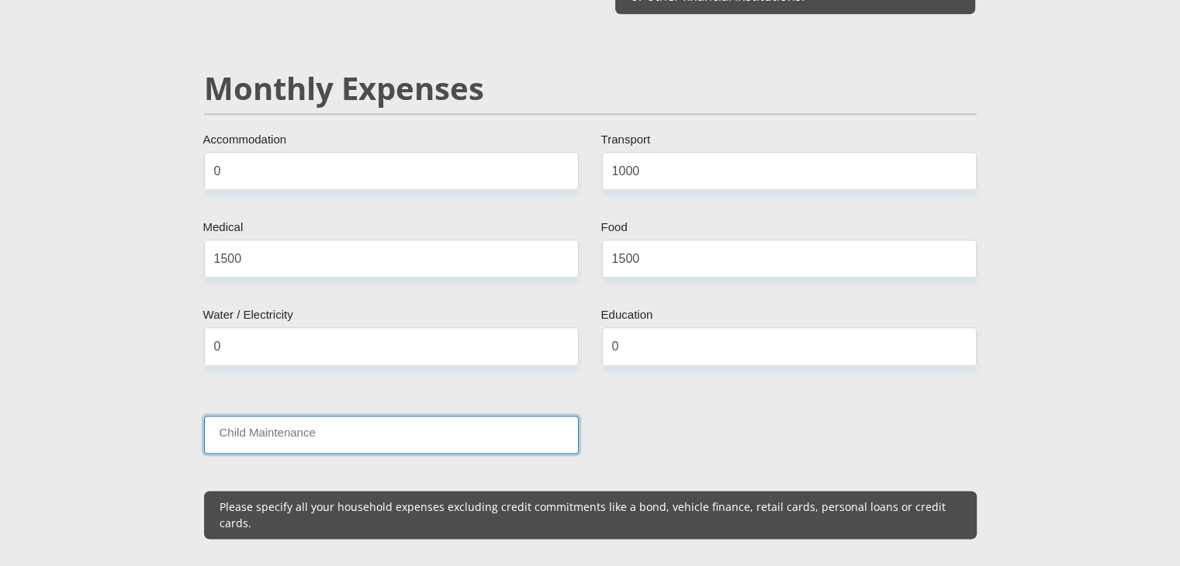
click at [352, 416] on input "Child Maintenance" at bounding box center [391, 435] width 375 height 38
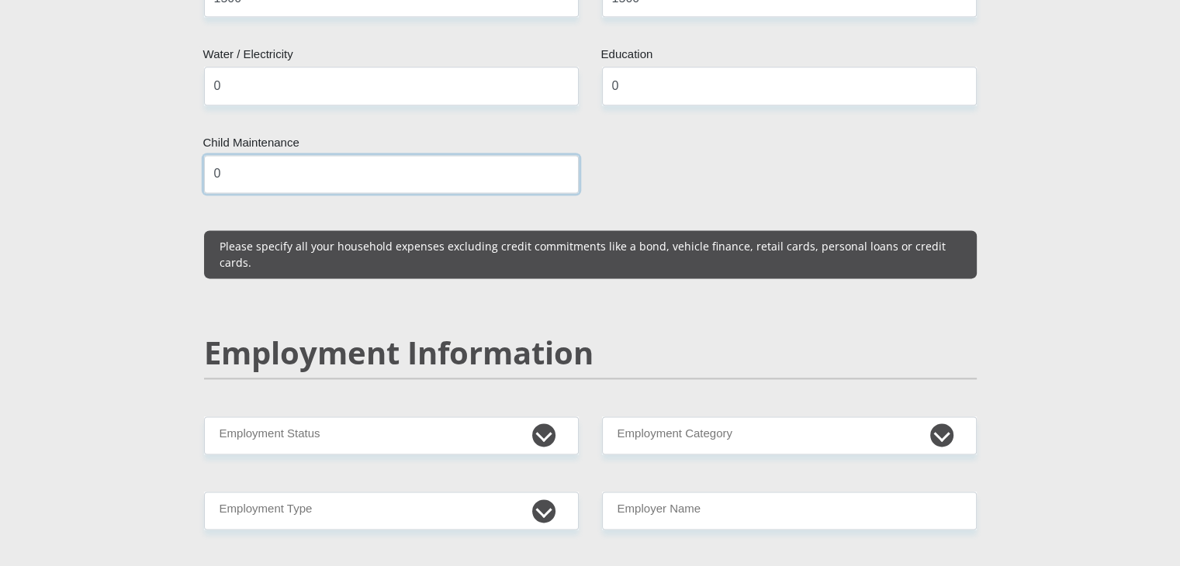
scroll to position [2091, 0]
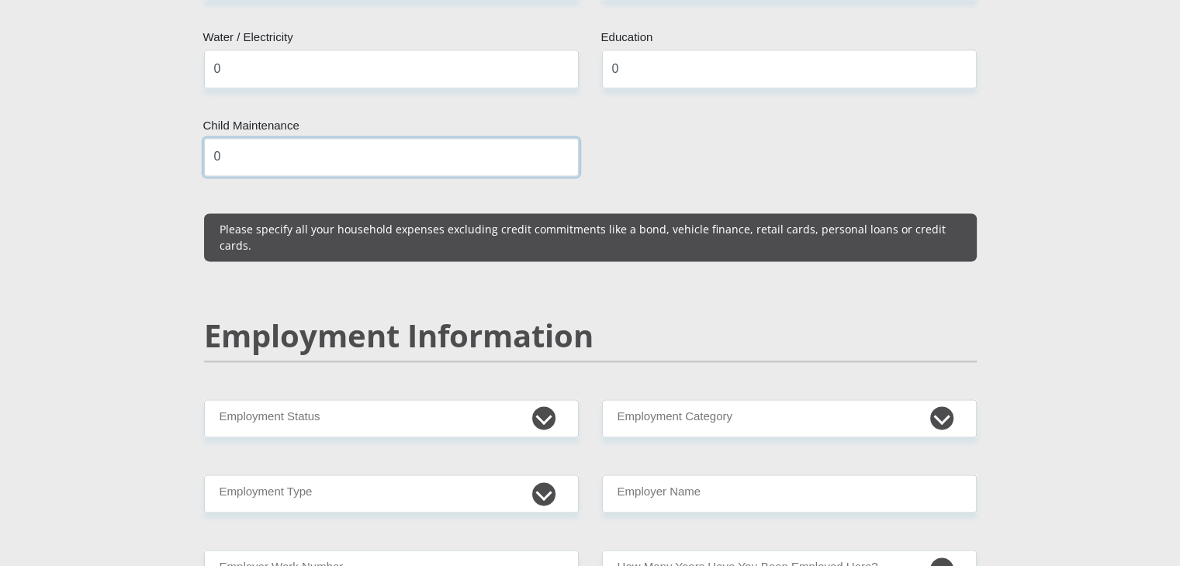
type input "0"
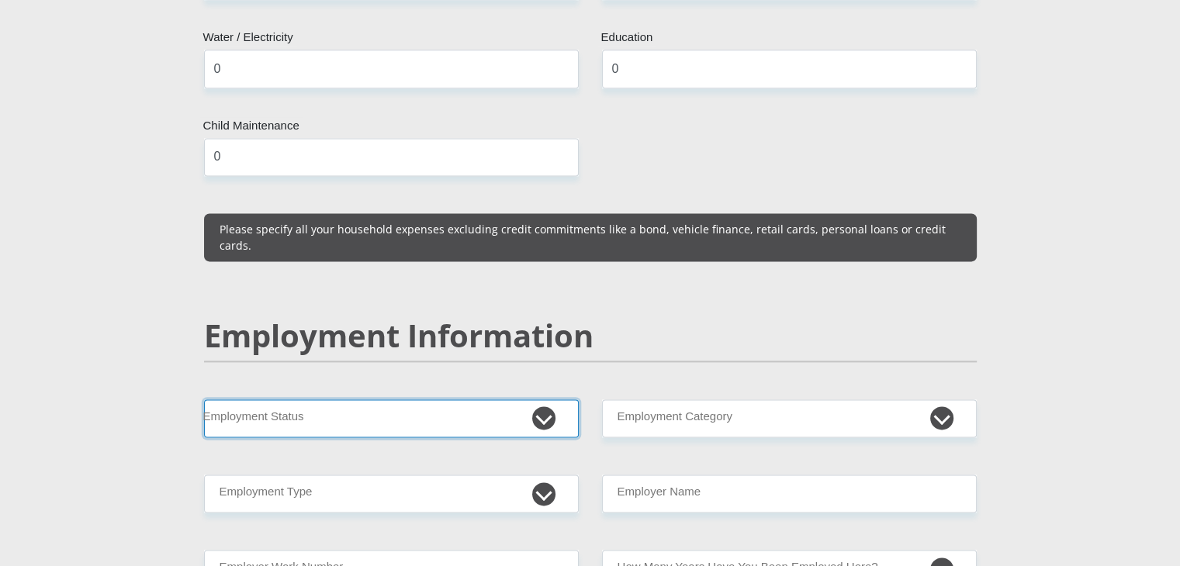
click at [539, 399] on select "Permanent/Full-time Part-time/Casual [DEMOGRAPHIC_DATA] Worker Self-Employed Ho…" at bounding box center [391, 418] width 375 height 38
select select "1"
click at [204, 399] on select "Permanent/Full-time Part-time/Casual [DEMOGRAPHIC_DATA] Worker Self-Employed Ho…" at bounding box center [391, 418] width 375 height 38
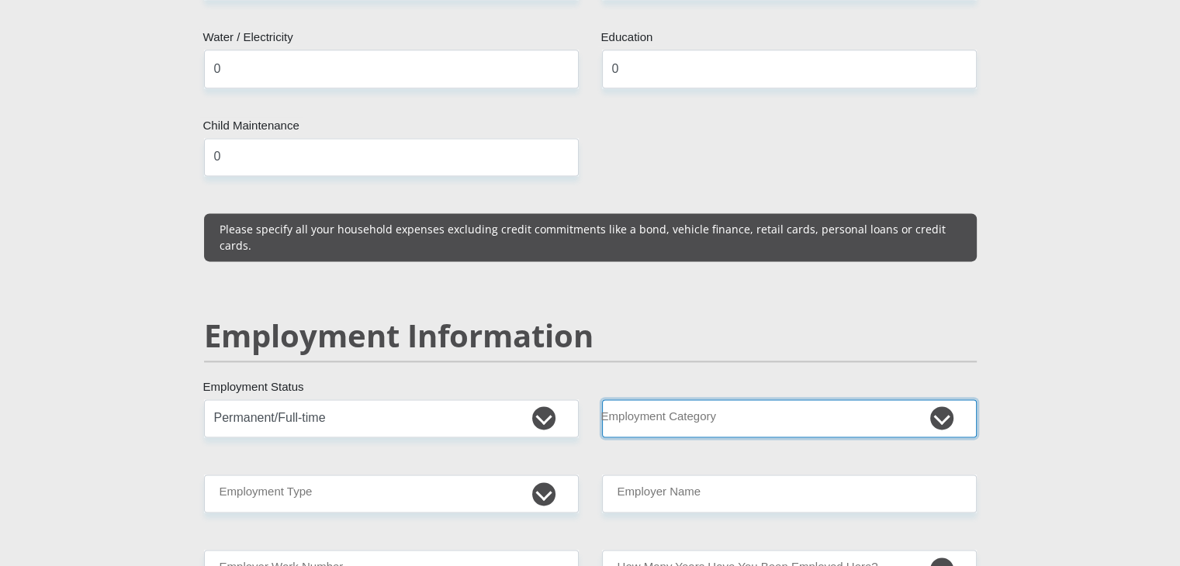
click at [695, 399] on select "AGRICULTURE ALCOHOL & TOBACCO CONSTRUCTION MATERIALS METALLURGY EQUIPMENT FOR R…" at bounding box center [789, 418] width 375 height 38
select select "14"
click at [602, 399] on select "AGRICULTURE ALCOHOL & TOBACCO CONSTRUCTION MATERIALS METALLURGY EQUIPMENT FOR R…" at bounding box center [789, 418] width 375 height 38
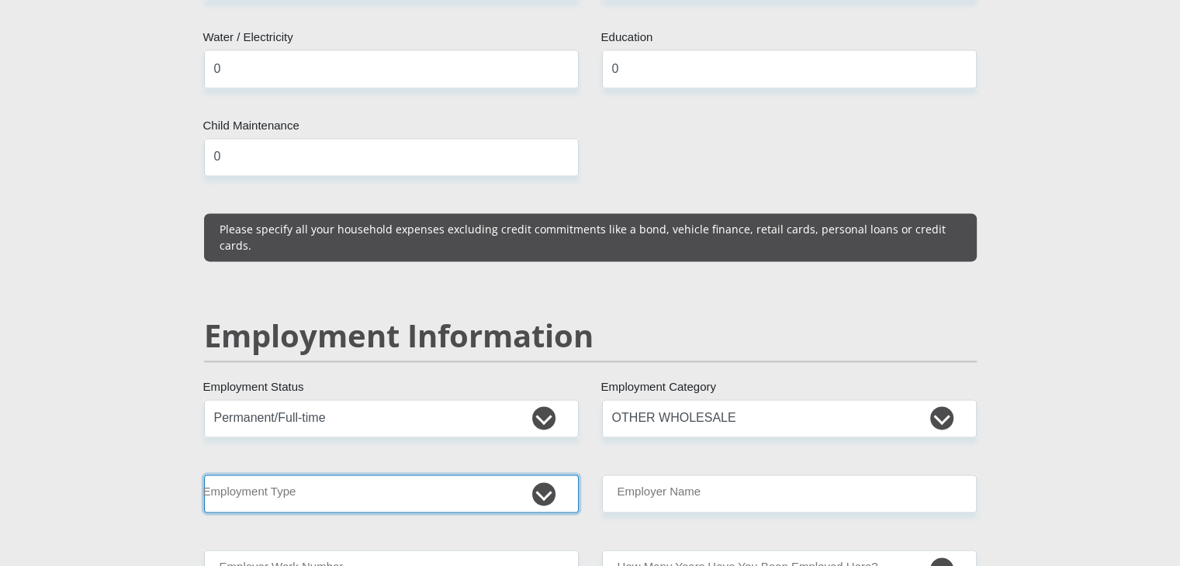
click at [280, 475] on select "College/Lecturer Craft Seller Creative Driver Executive Farmer Forces - Non Com…" at bounding box center [391, 494] width 375 height 38
select select "Office Staff/Clerk"
click at [204, 475] on select "College/Lecturer Craft Seller Creative Driver Executive Farmer Forces - Non Com…" at bounding box center [391, 494] width 375 height 38
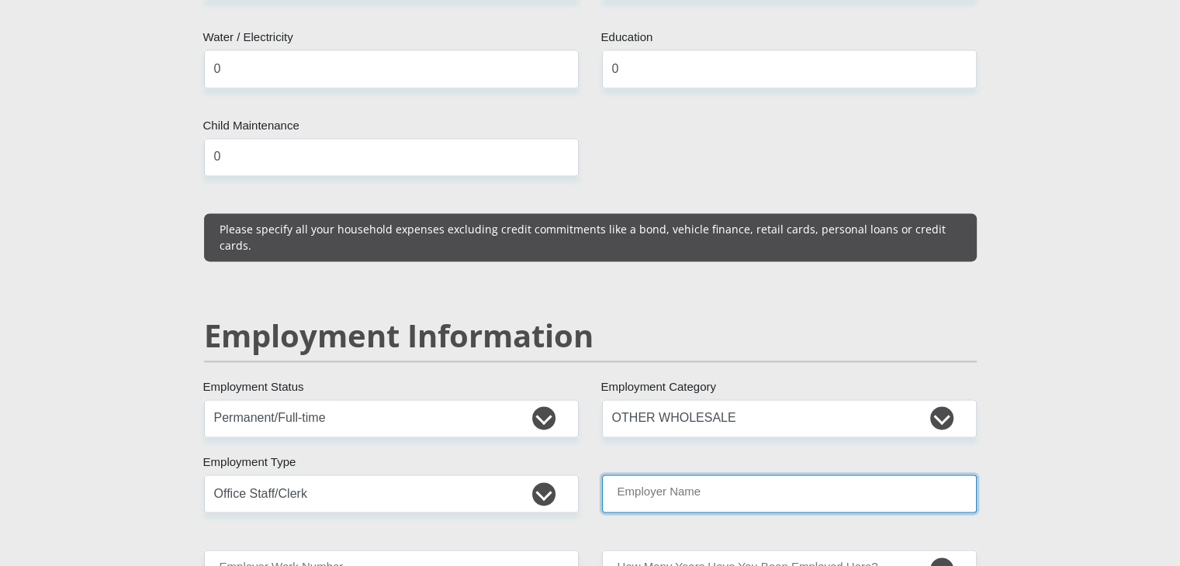
click at [705, 475] on input "Employer Name" at bounding box center [789, 494] width 375 height 38
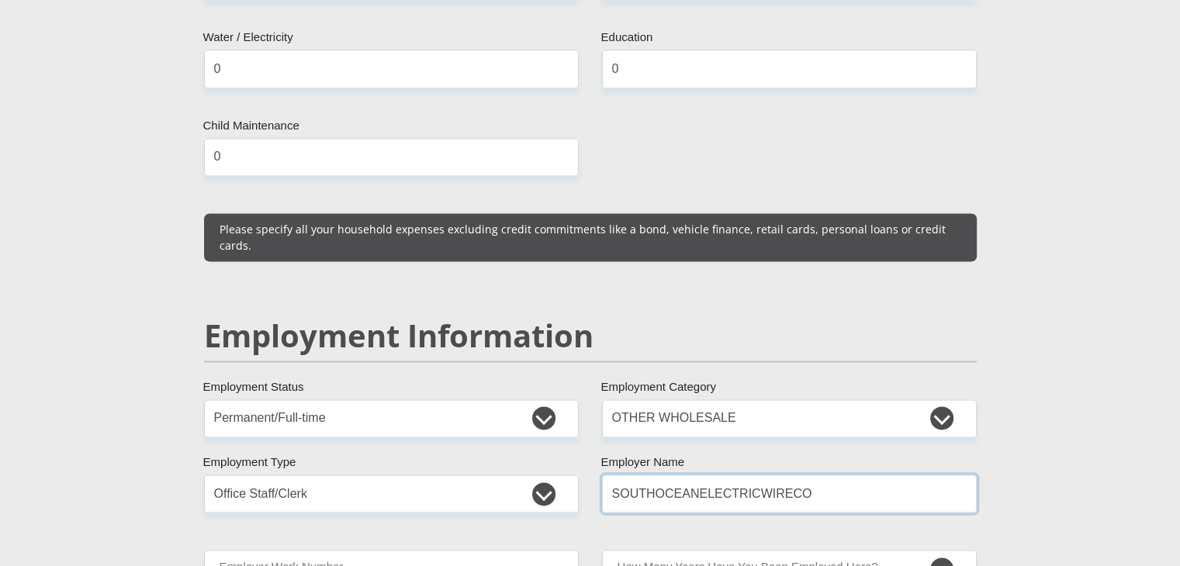
type input "SOUTHOCEANELECTRICWIRECO"
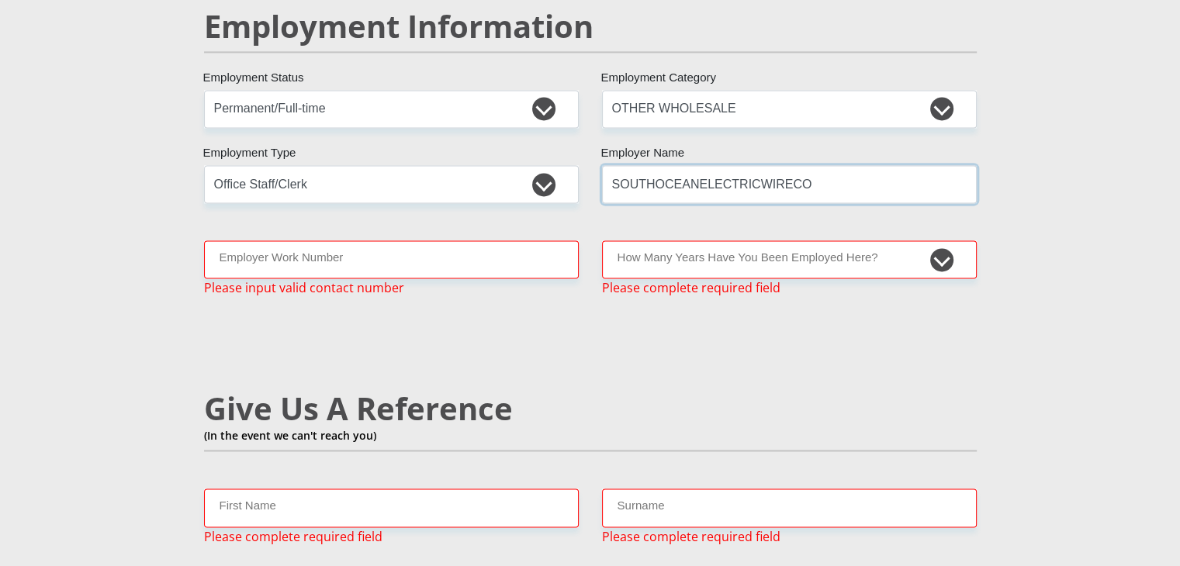
scroll to position [2410, 0]
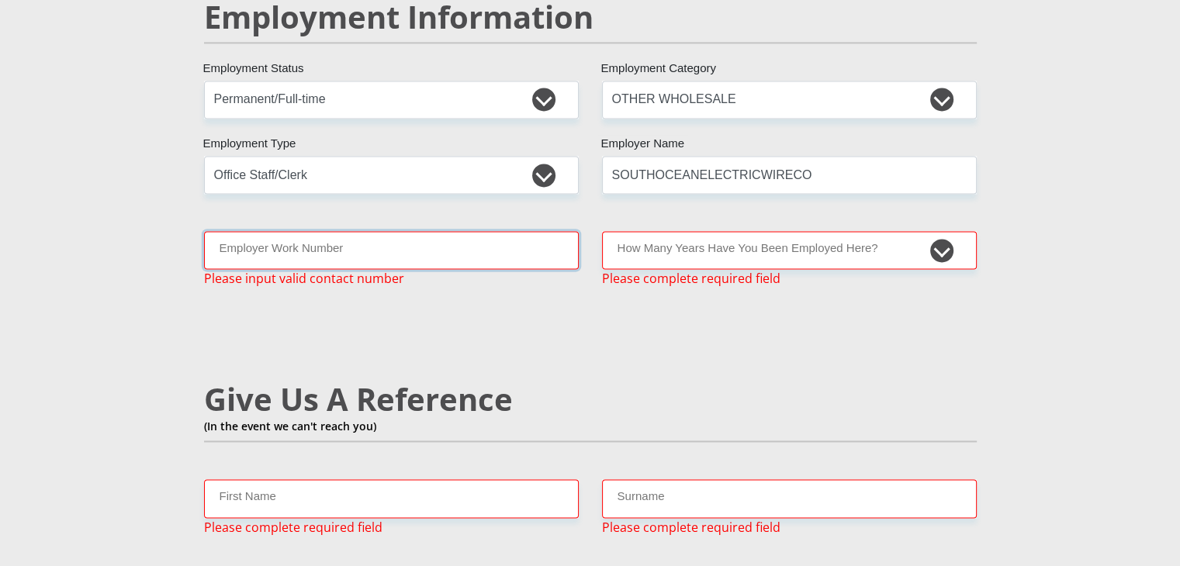
click at [289, 231] on input "Employer Work Number" at bounding box center [391, 250] width 375 height 38
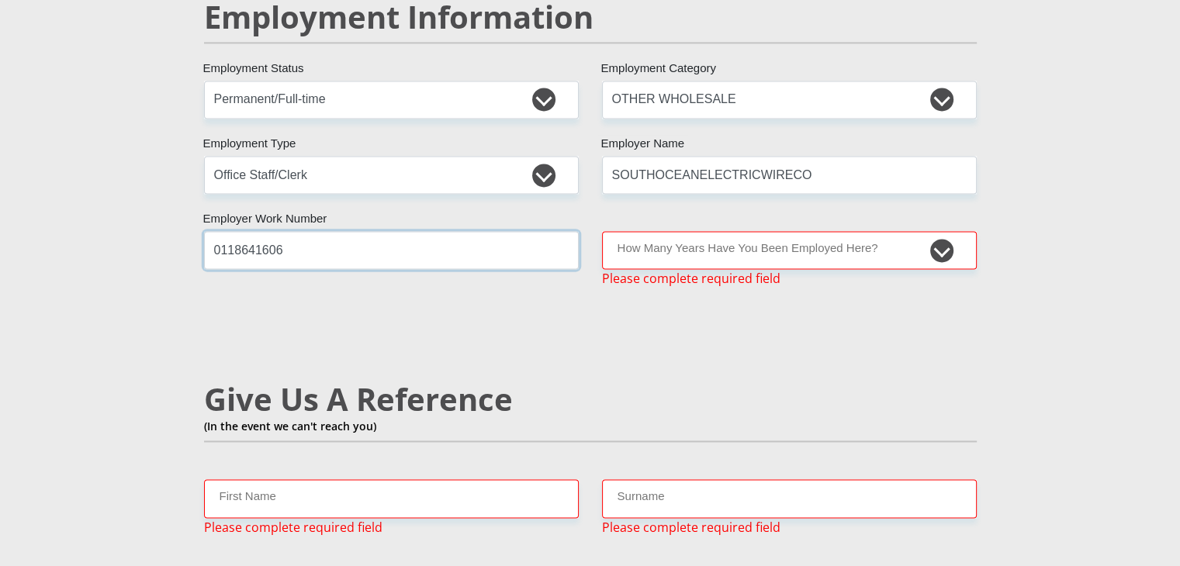
type input "0118641606"
click at [707, 231] on select "less than 1 year 1-3 years 3-5 years 5+ years" at bounding box center [789, 250] width 375 height 38
select select "60"
click at [602, 231] on select "less than 1 year 1-3 years 3-5 years 5+ years" at bounding box center [789, 250] width 375 height 38
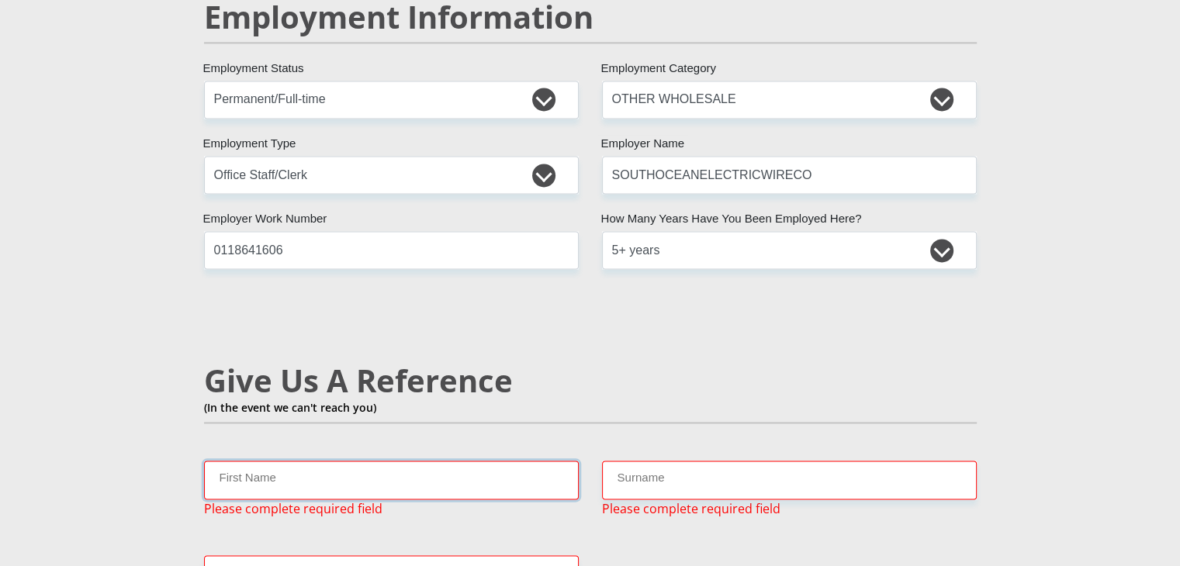
click at [363, 461] on input "First Name" at bounding box center [391, 480] width 375 height 38
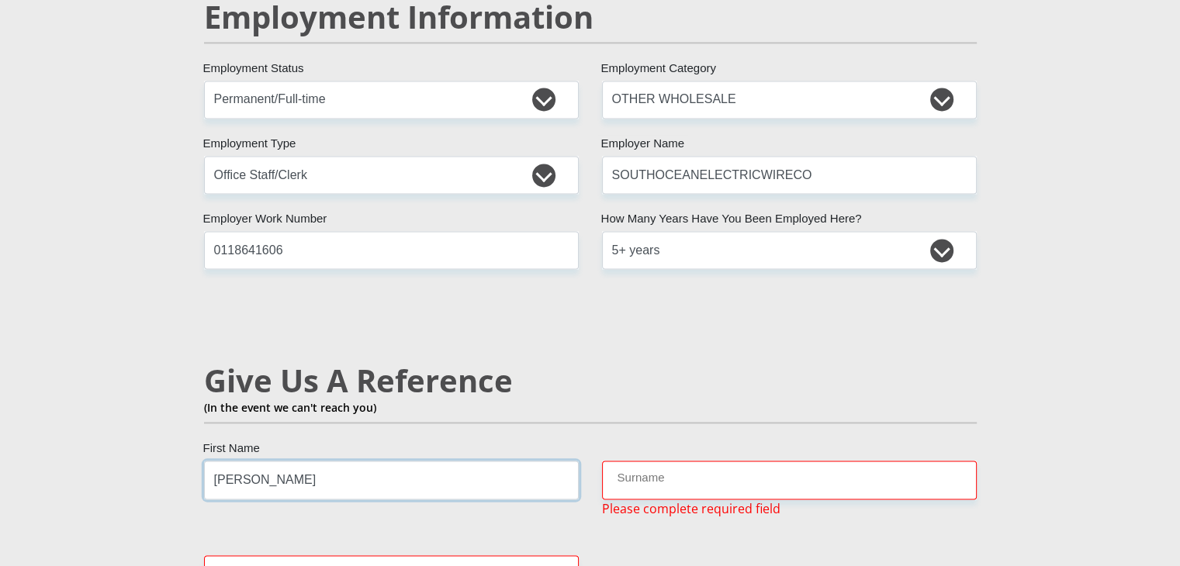
type input "[PERSON_NAME]"
click at [687, 461] on input "Surname" at bounding box center [789, 480] width 375 height 38
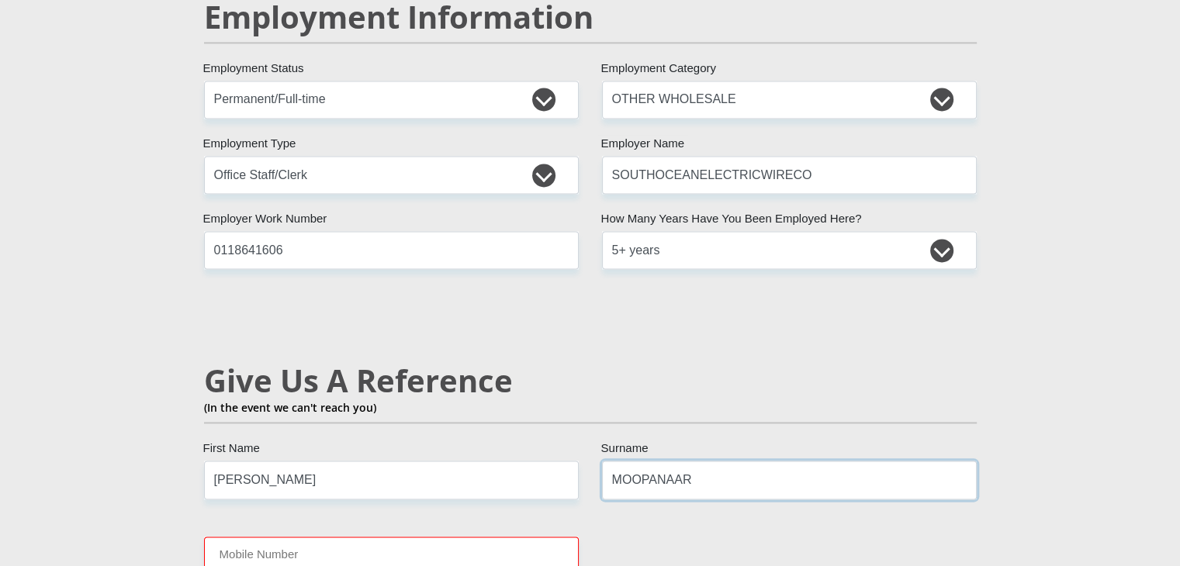
type input "MOOPANAAR"
click at [382, 537] on input "Mobile Number" at bounding box center [391, 556] width 375 height 38
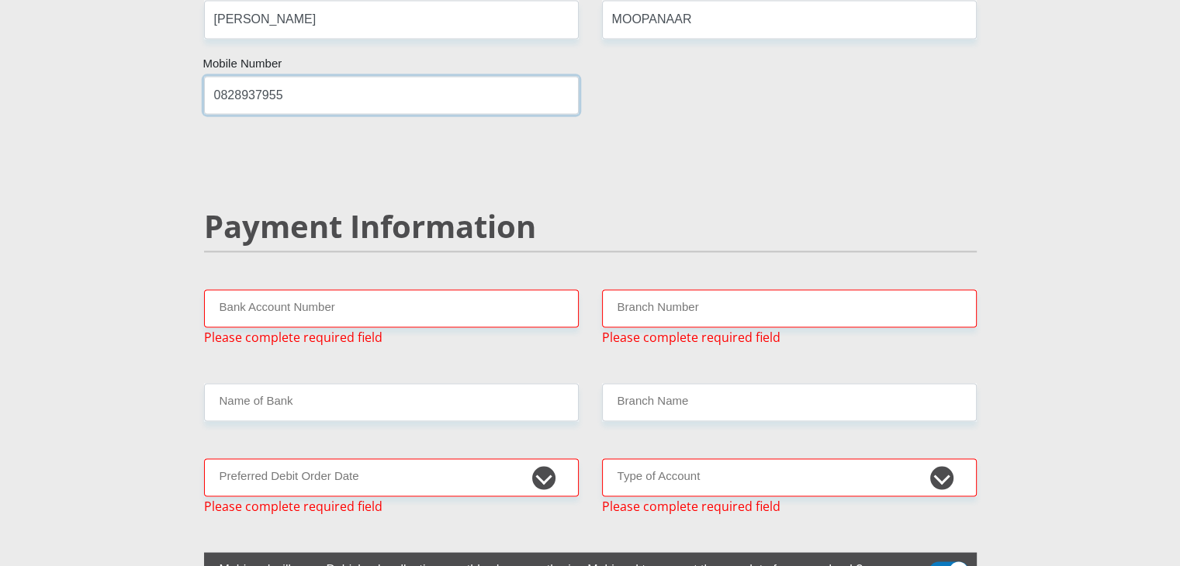
scroll to position [2877, 0]
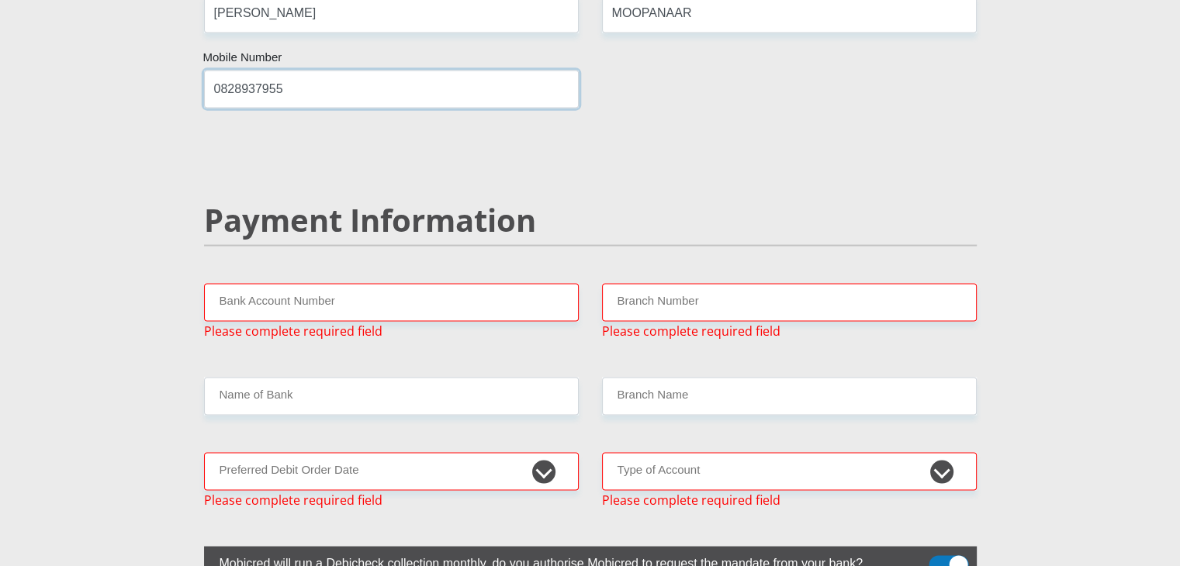
type input "0828937955"
click at [263, 283] on input "Bank Account Number" at bounding box center [391, 302] width 375 height 38
